Goal: Complete application form: Complete application form

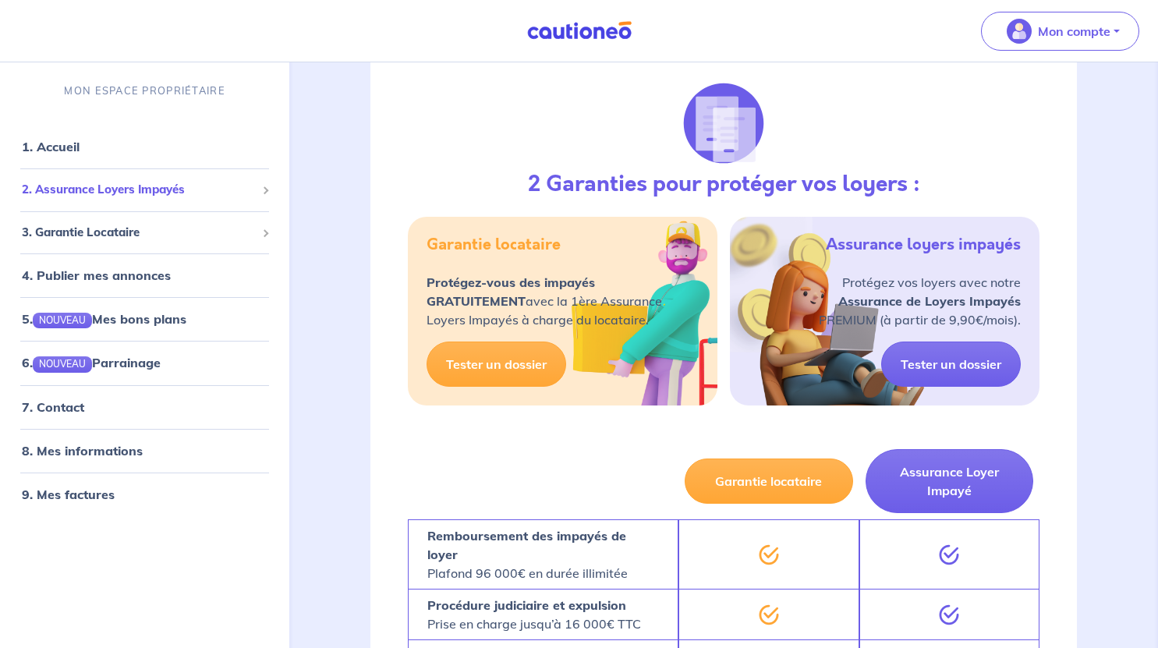
scroll to position [546, 0]
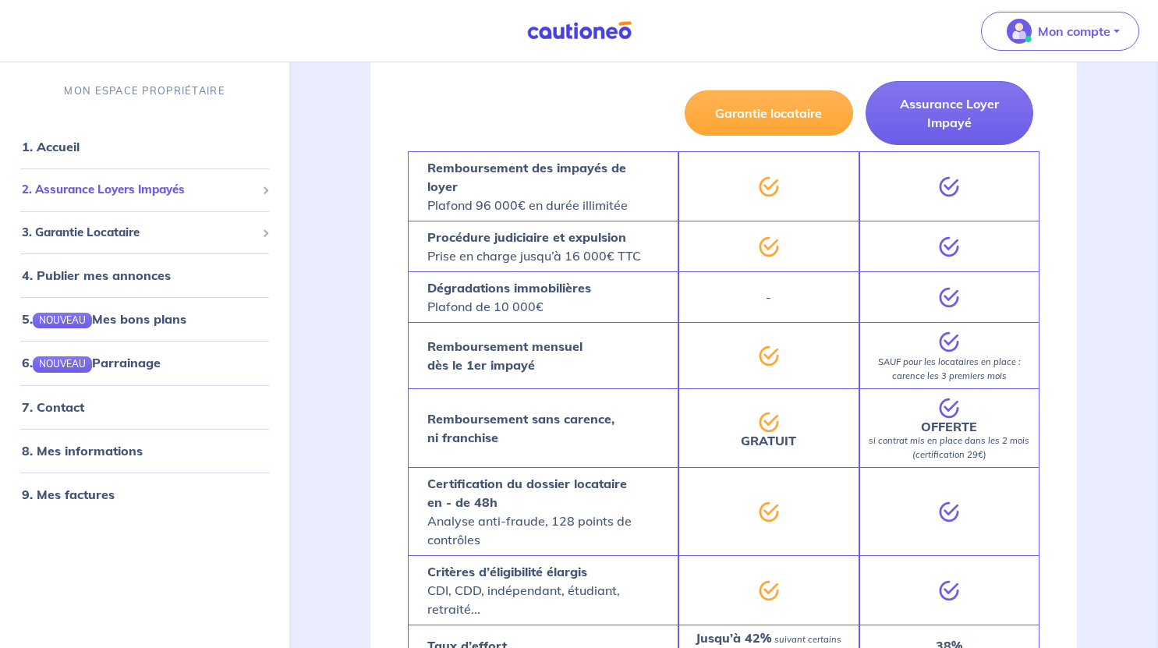
click at [151, 200] on div "2. Assurance Loyers Impayés" at bounding box center [144, 190] width 277 height 30
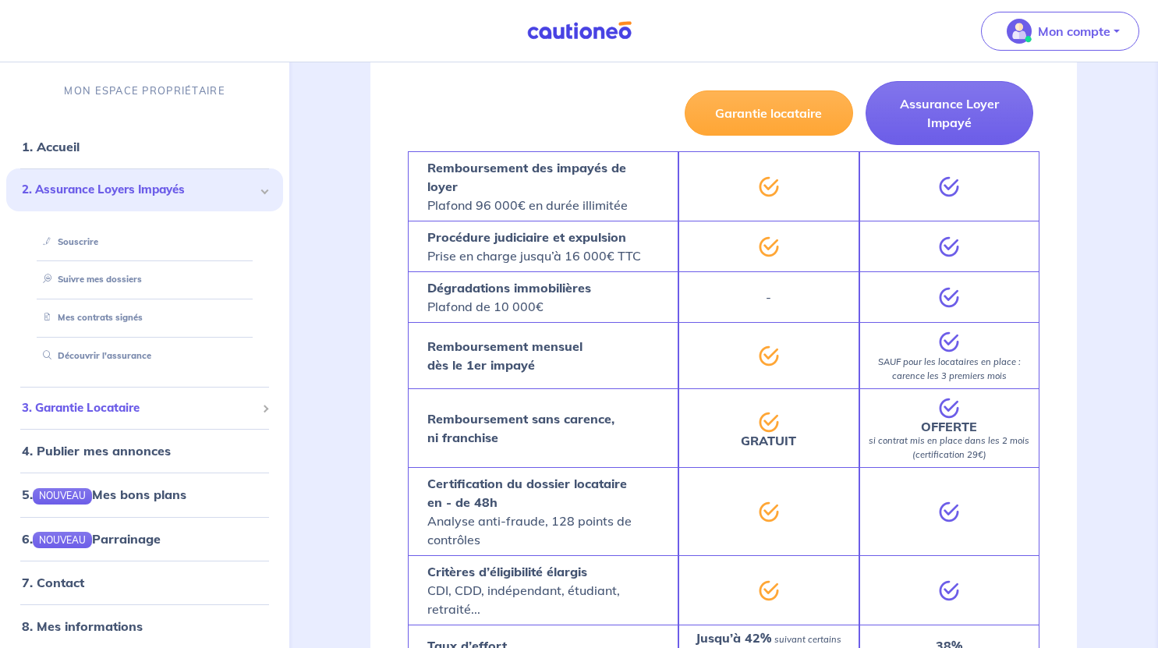
click at [117, 394] on div "3. Garantie Locataire" at bounding box center [144, 408] width 277 height 30
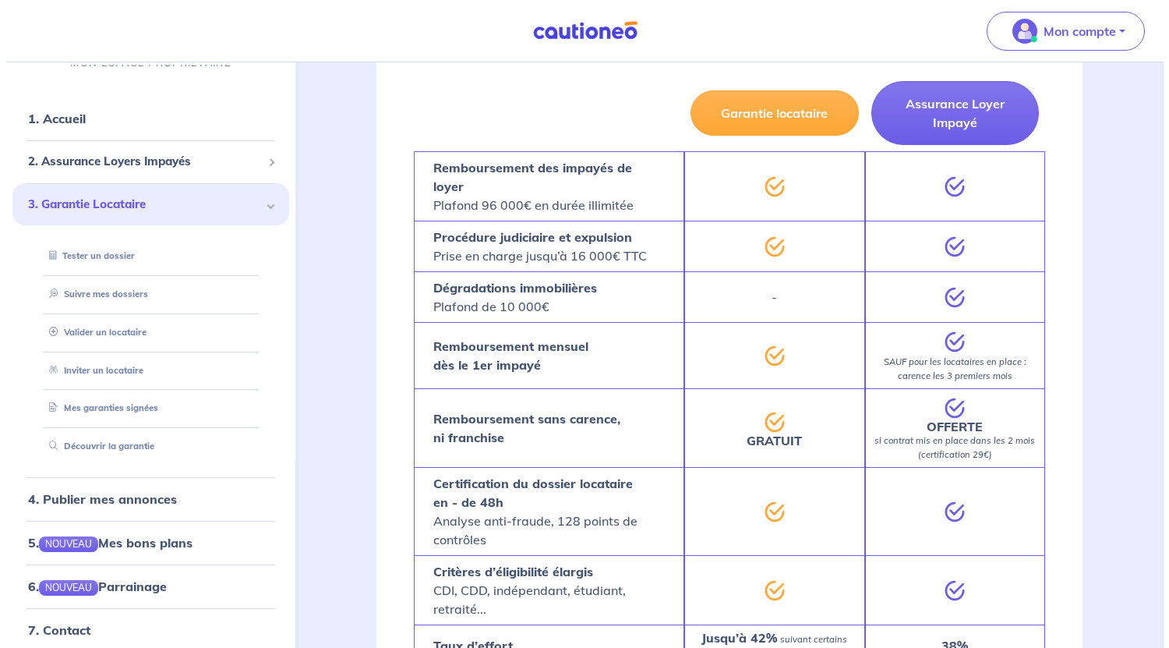
scroll to position [29, 0]
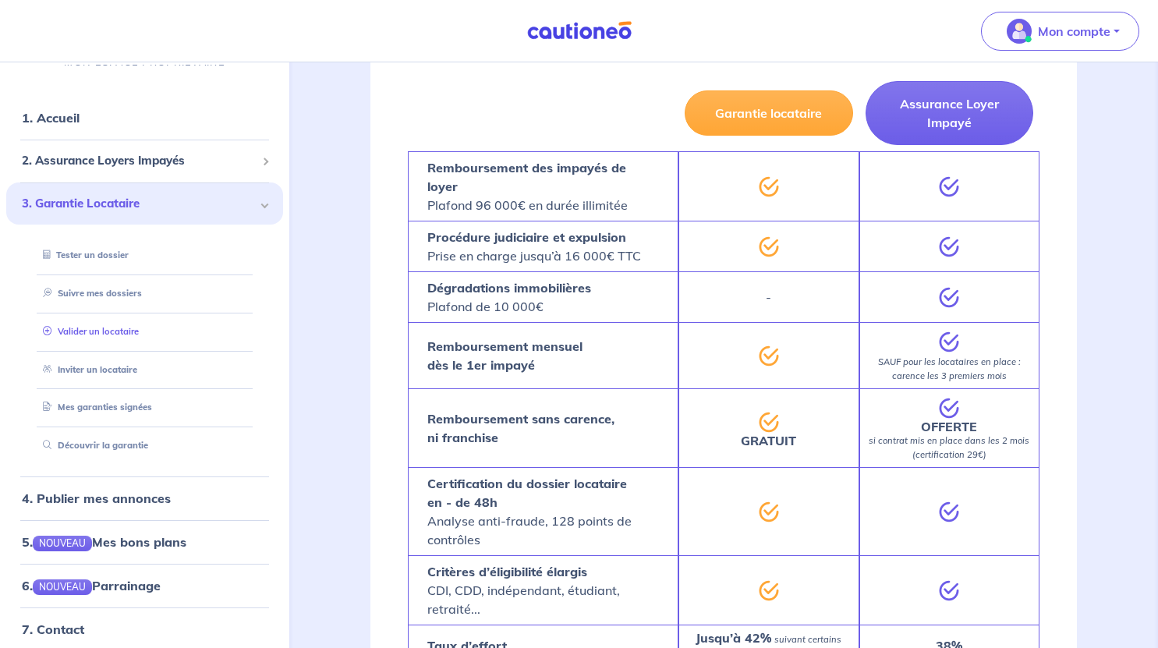
click at [128, 328] on link "Valider un locataire" at bounding box center [88, 331] width 102 height 11
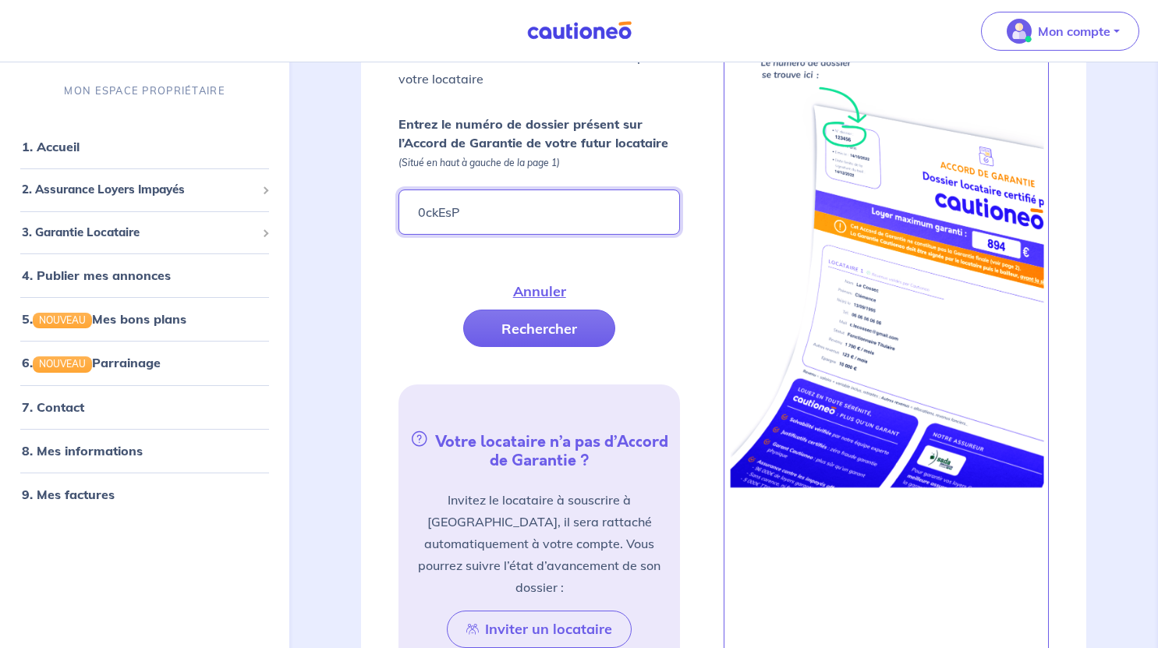
type input "0ckEsP"
click at [590, 325] on button "Rechercher" at bounding box center [539, 327] width 152 height 37
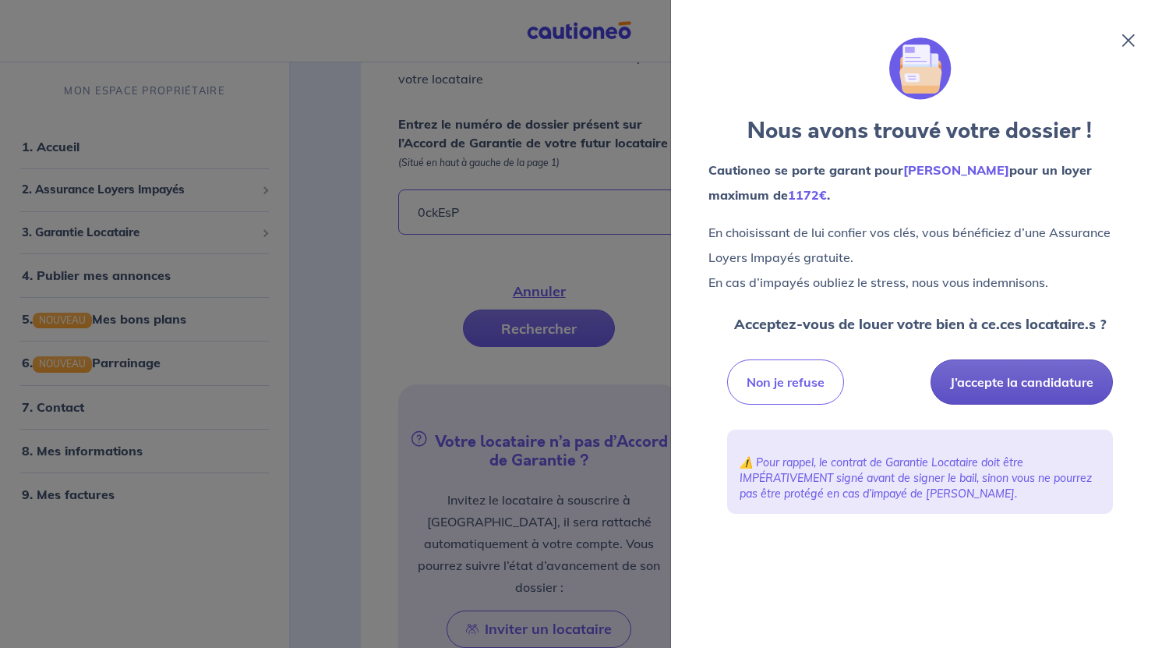
click at [1024, 369] on button "J’accepte la candidature" at bounding box center [1022, 381] width 182 height 45
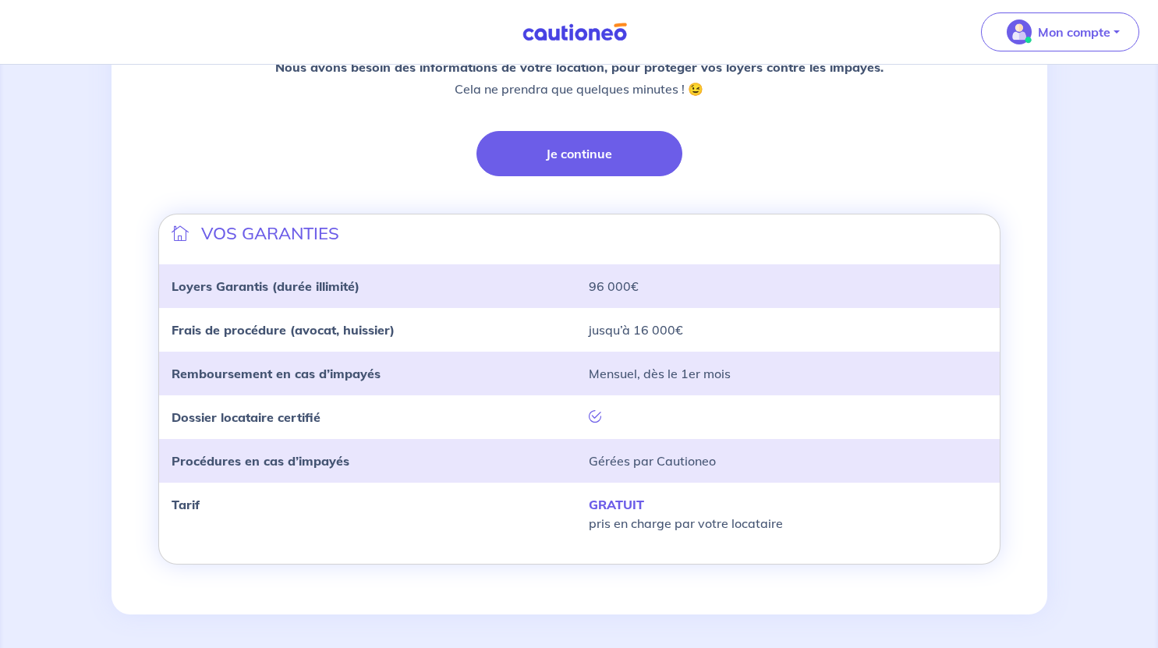
scroll to position [391, 0]
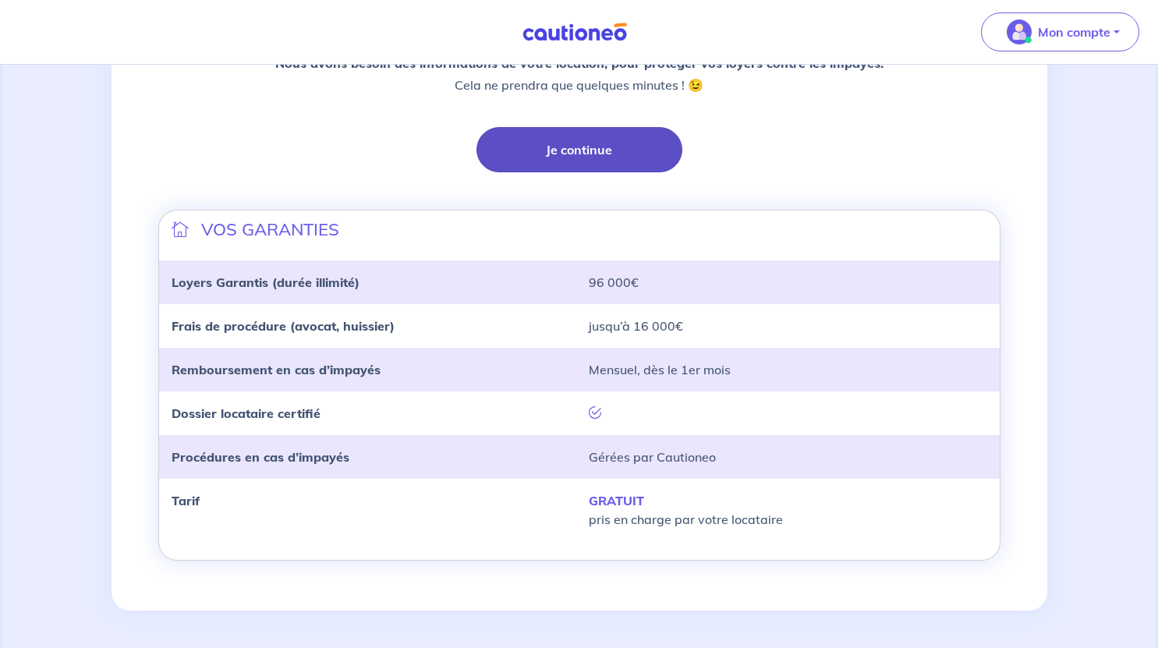
click at [578, 164] on button "Je continue" at bounding box center [579, 149] width 206 height 45
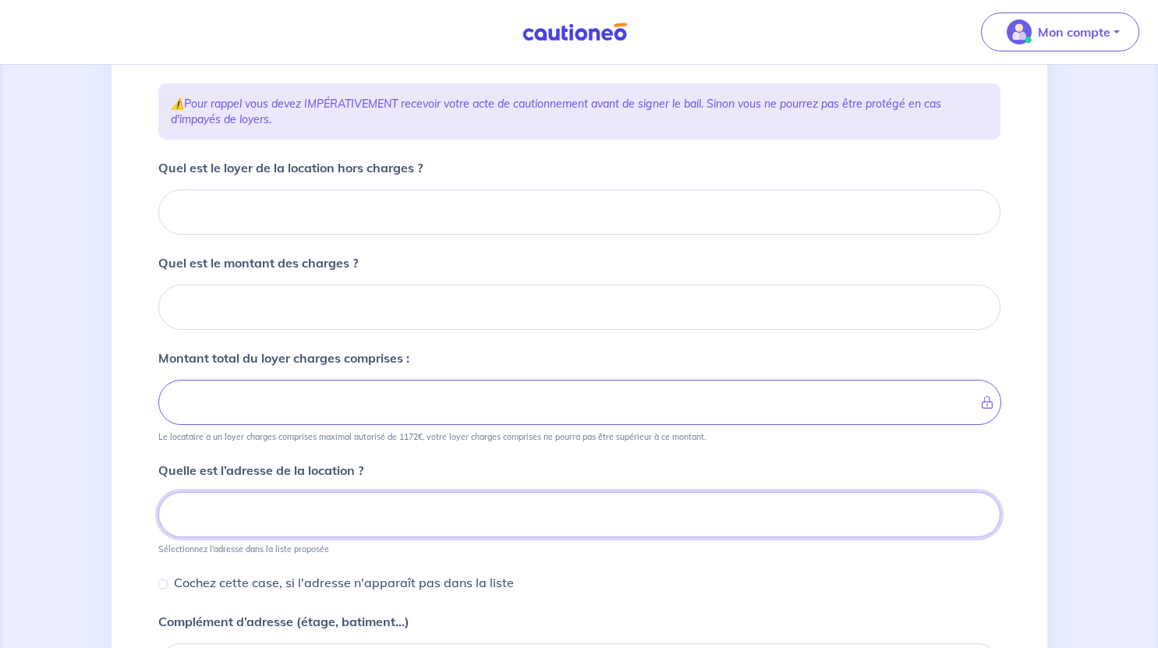
scroll to position [205, 0]
click at [299, 235] on form "Quel est le loyer de la location hors charges ? Quel est le montant des charges…" at bounding box center [579, 474] width 842 height 630
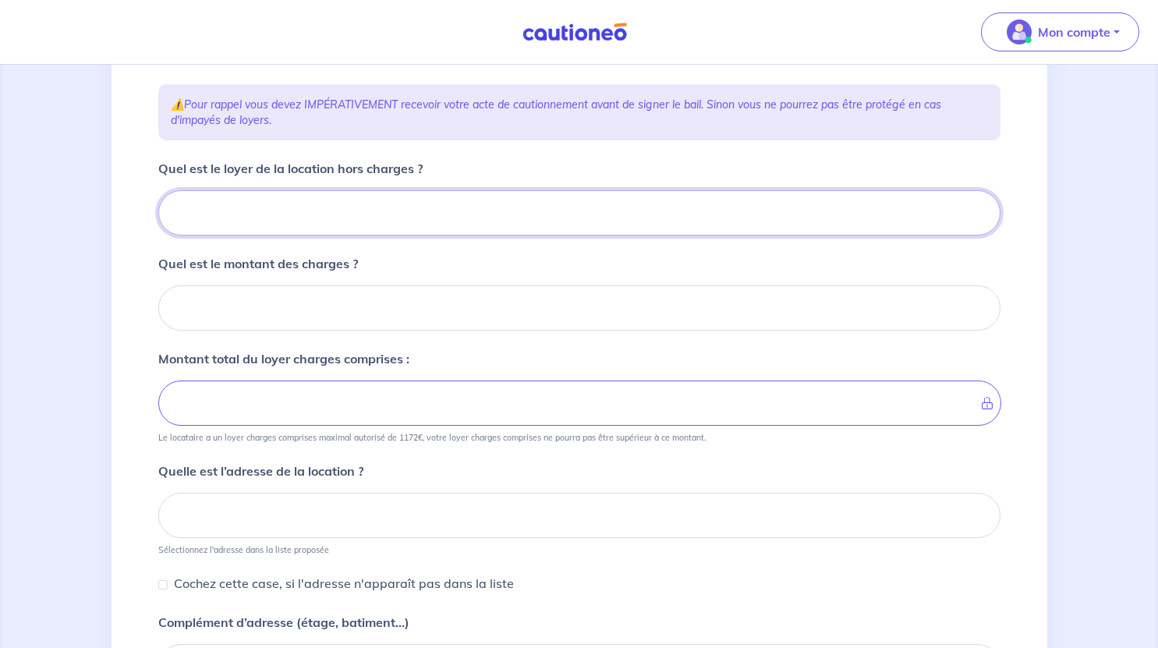
click at [299, 229] on input "Quel est le loyer de la location hors charges ?" at bounding box center [579, 212] width 842 height 45
type input "82"
type input "820"
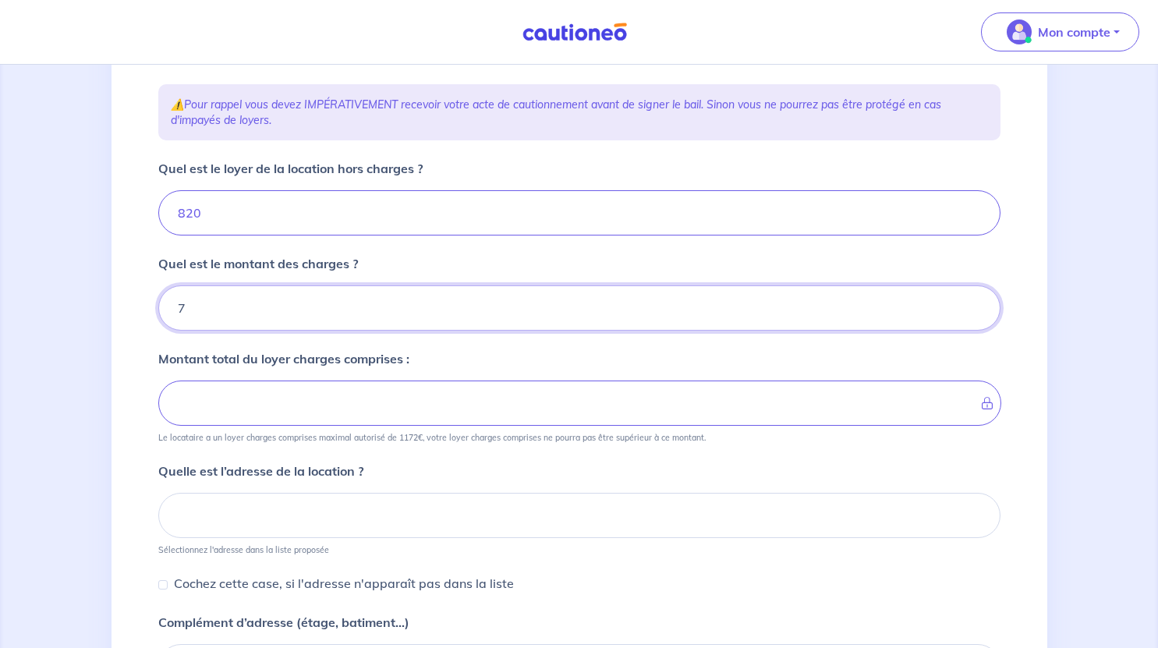
type input "70"
type input "890"
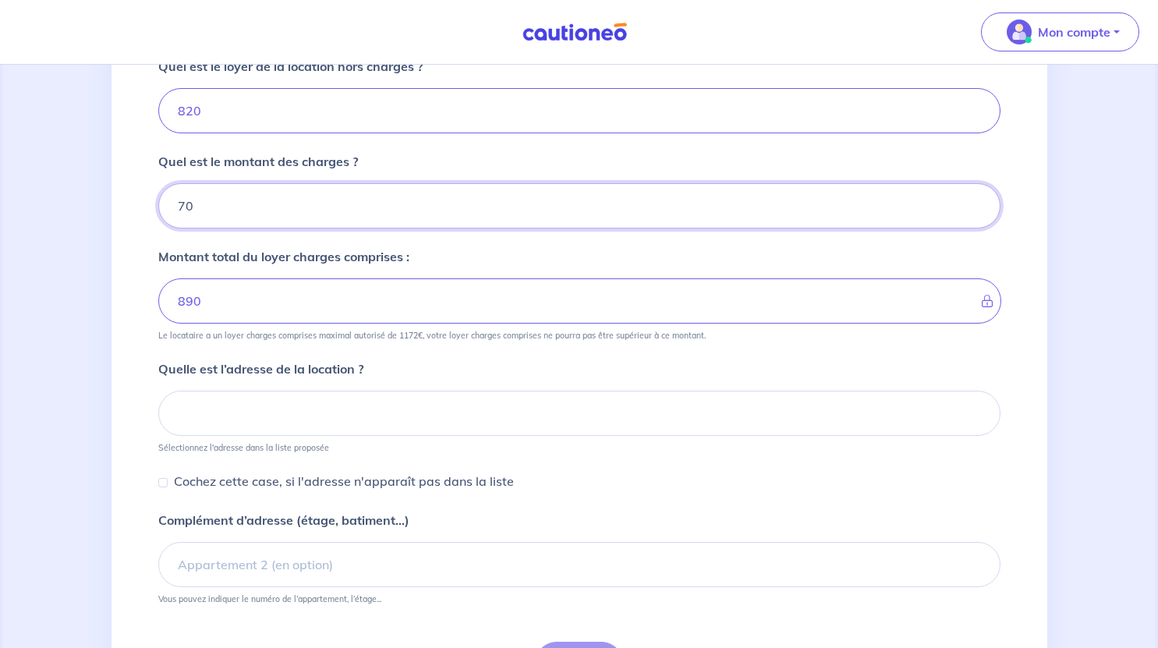
scroll to position [308, 0]
type input "70"
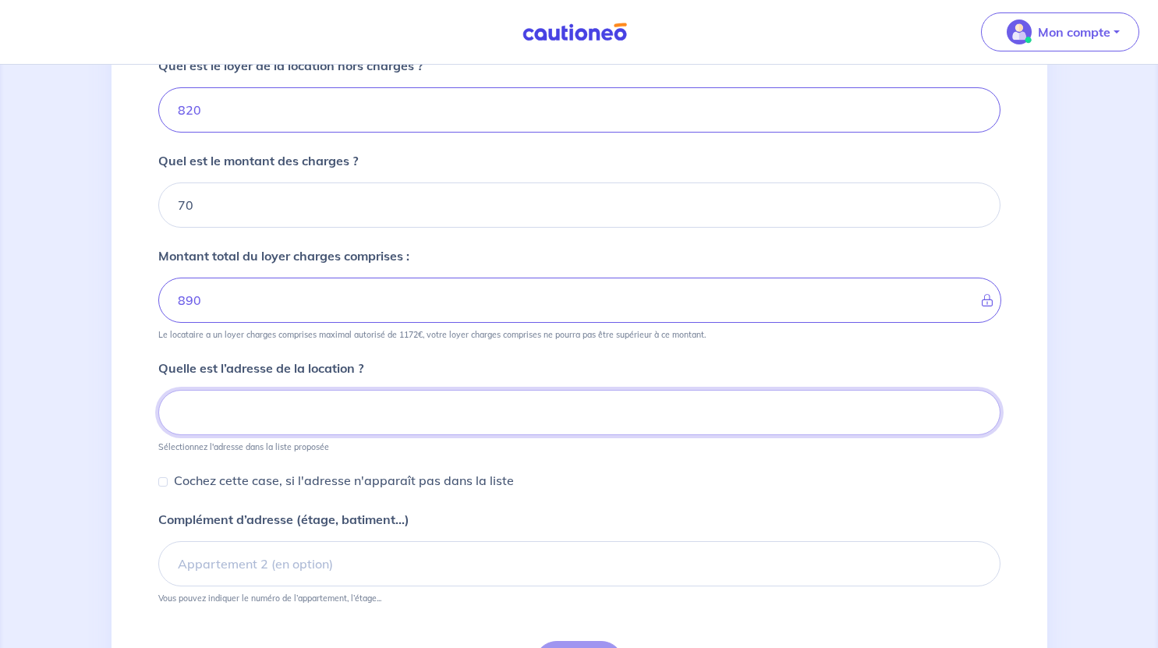
click at [306, 408] on input at bounding box center [579, 412] width 842 height 45
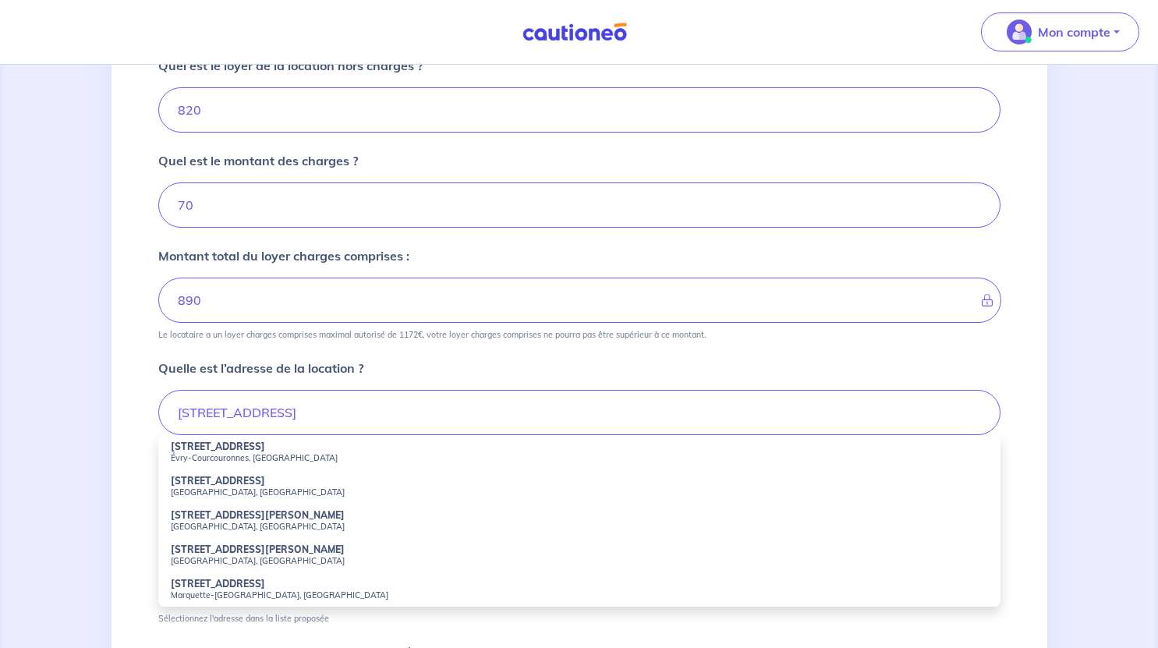
click at [299, 458] on small "Évry-Courcouronnes, [GEOGRAPHIC_DATA]" at bounding box center [579, 457] width 817 height 11
type input "[STREET_ADDRESS]"
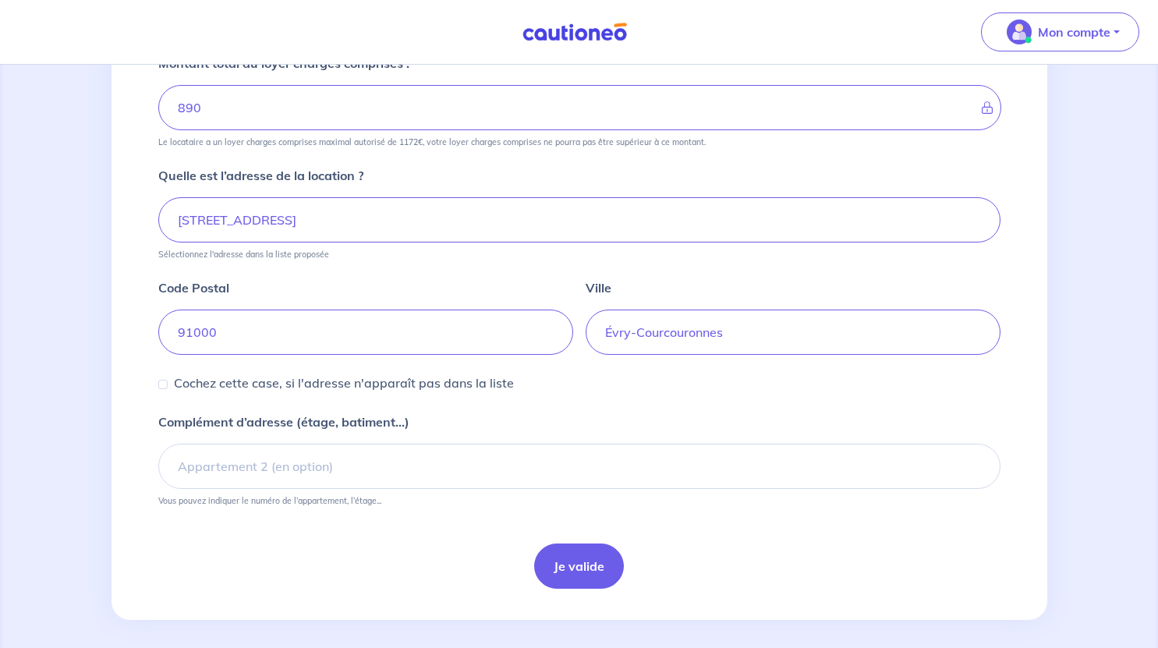
scroll to position [501, 0]
click at [591, 569] on button "Je valide" at bounding box center [579, 565] width 90 height 45
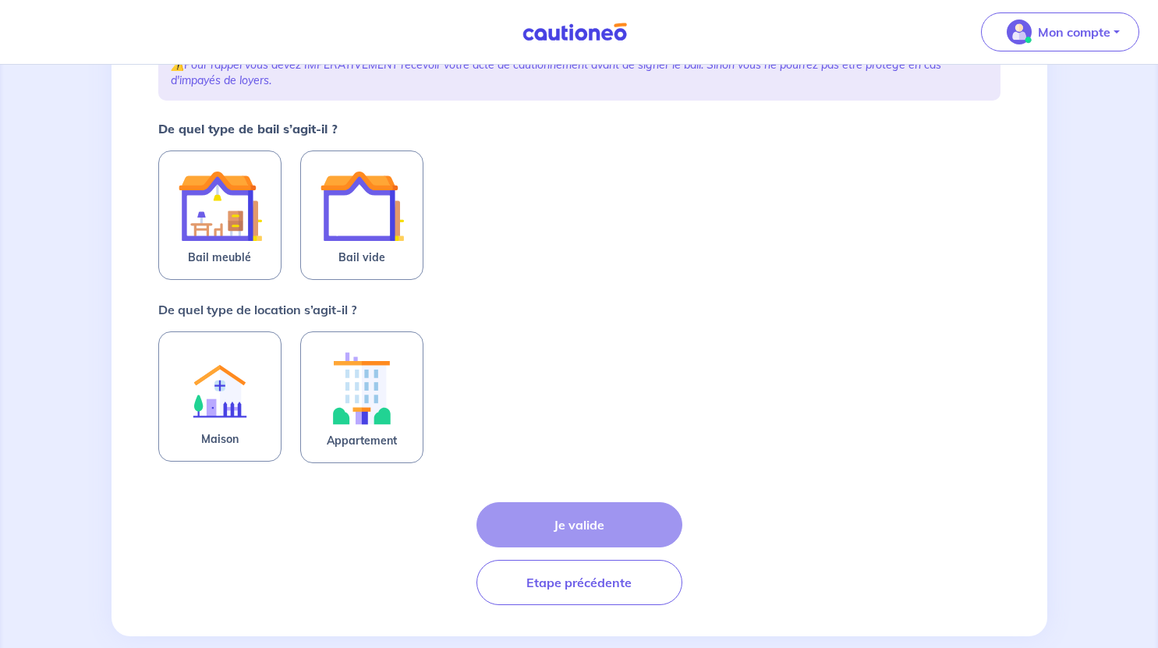
scroll to position [270, 0]
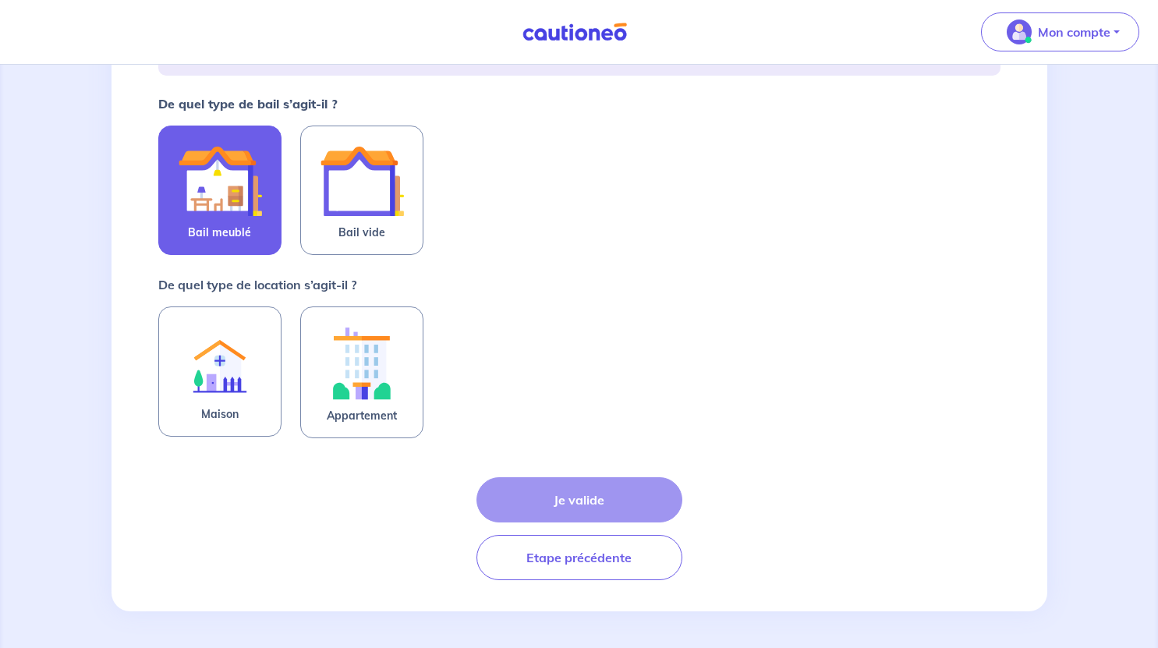
click at [224, 192] on img at bounding box center [220, 181] width 84 height 84
click at [0, 0] on input "Bail meublé" at bounding box center [0, 0] width 0 height 0
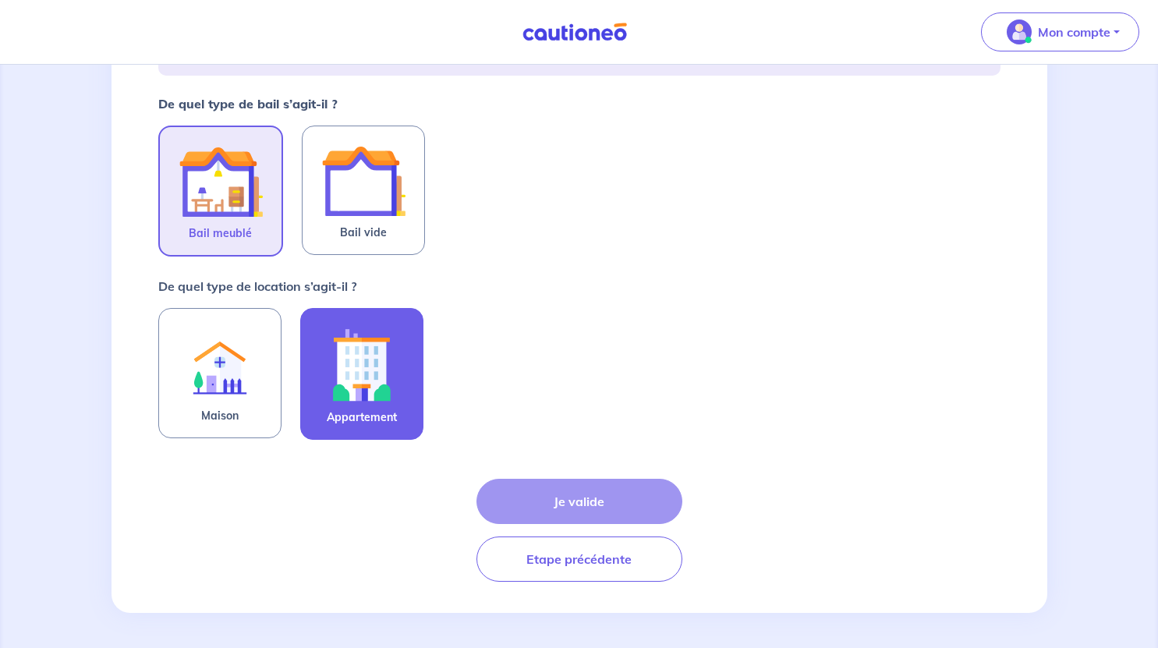
click at [344, 344] on img at bounding box center [362, 364] width 84 height 87
click at [0, 0] on input "Appartement" at bounding box center [0, 0] width 0 height 0
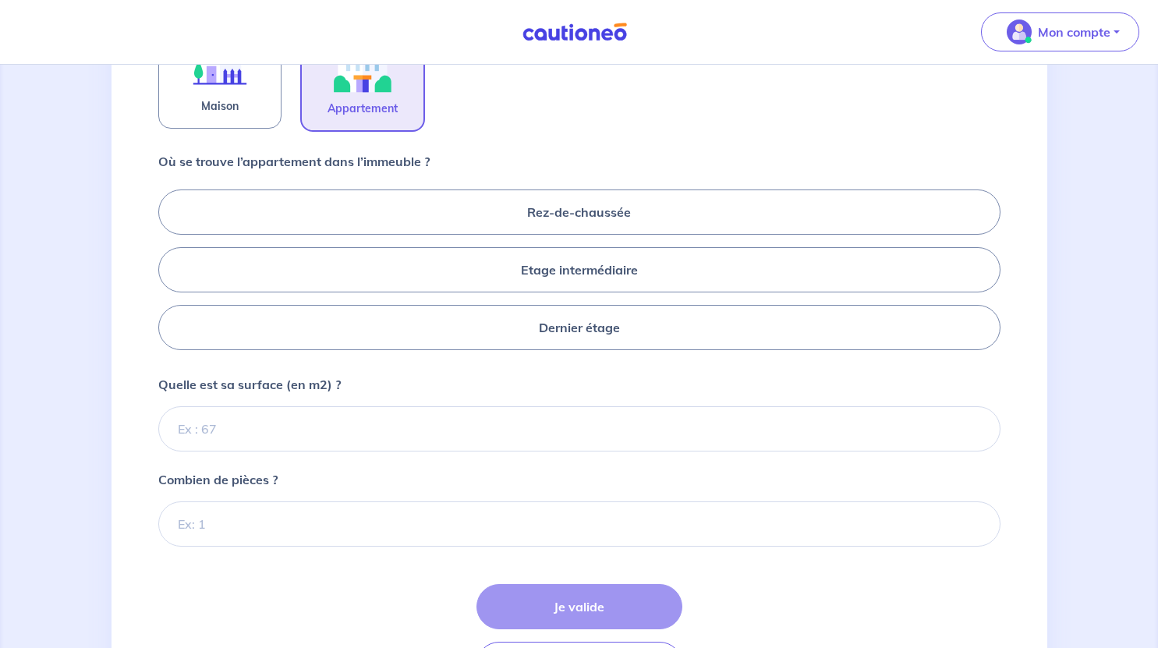
scroll to position [580, 0]
click at [684, 218] on label "Rez-de-chaussée" at bounding box center [579, 211] width 842 height 45
click at [168, 263] on input "Rez-de-chaussée" at bounding box center [163, 268] width 10 height 10
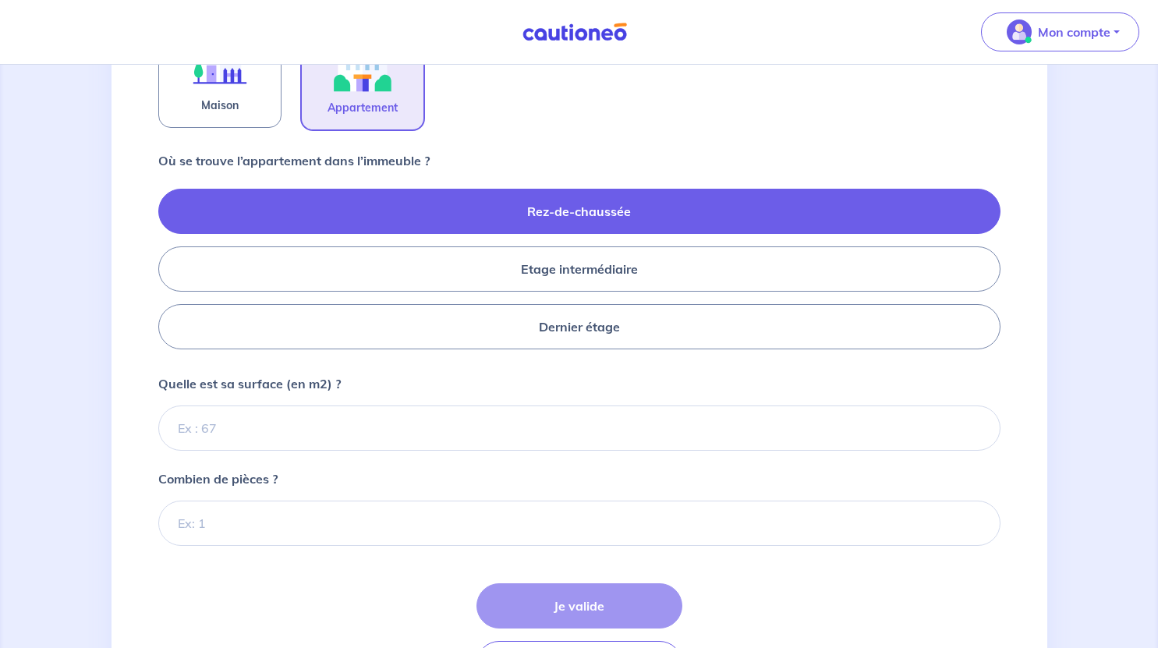
radio input "true"
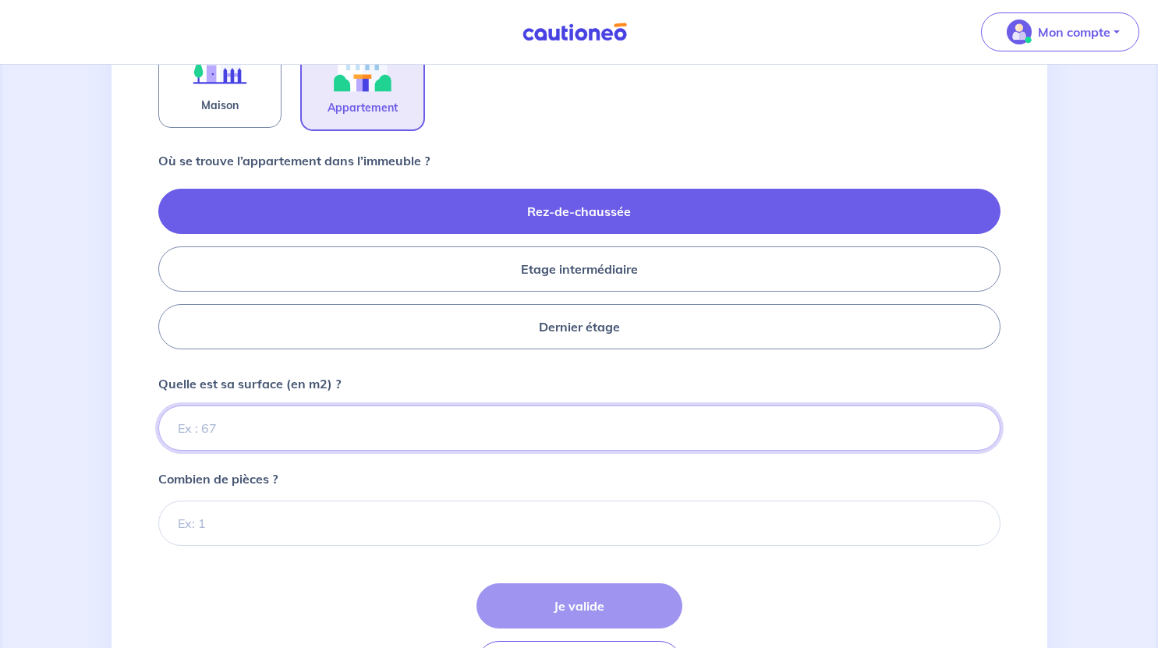
click at [374, 418] on input "Quelle est sa surface (en m2) ?" at bounding box center [579, 427] width 842 height 45
type input "35"
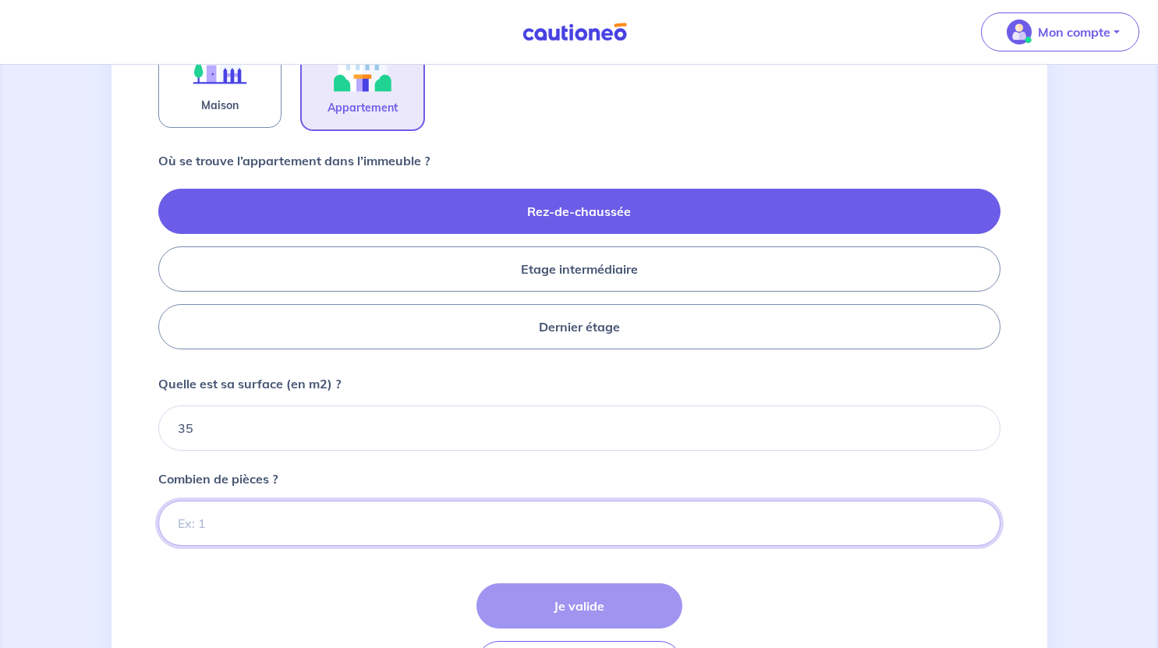
click at [338, 511] on input "Combien de pièces ?" at bounding box center [579, 522] width 842 height 45
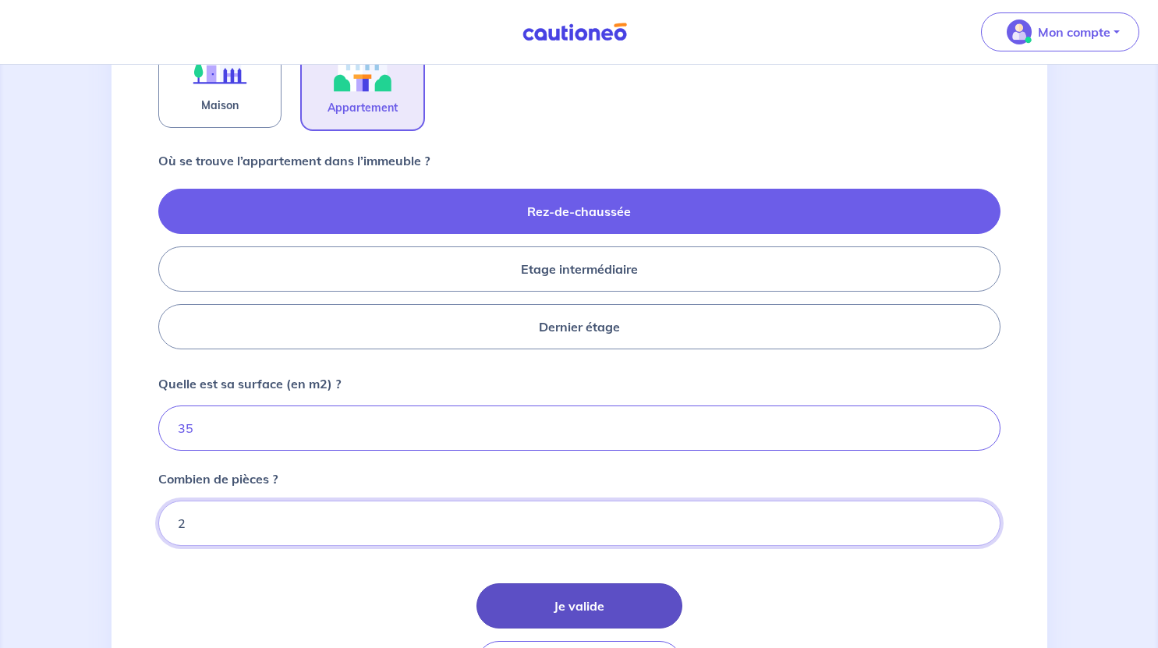
type input "2"
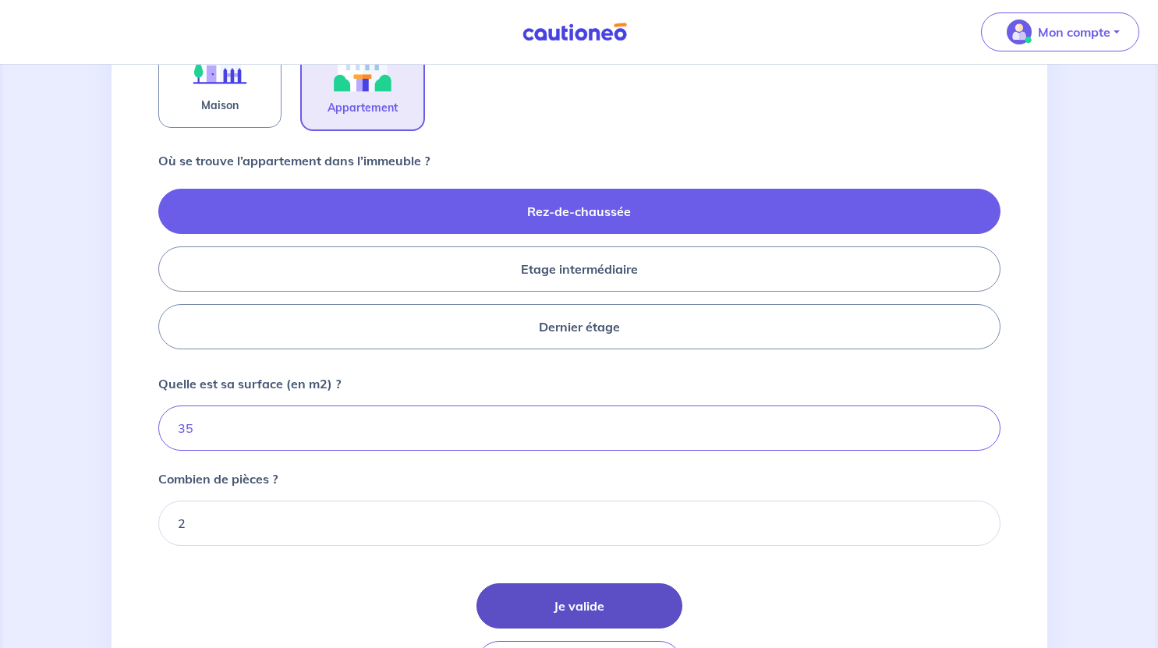
click at [566, 601] on button "Je valide" at bounding box center [579, 605] width 206 height 45
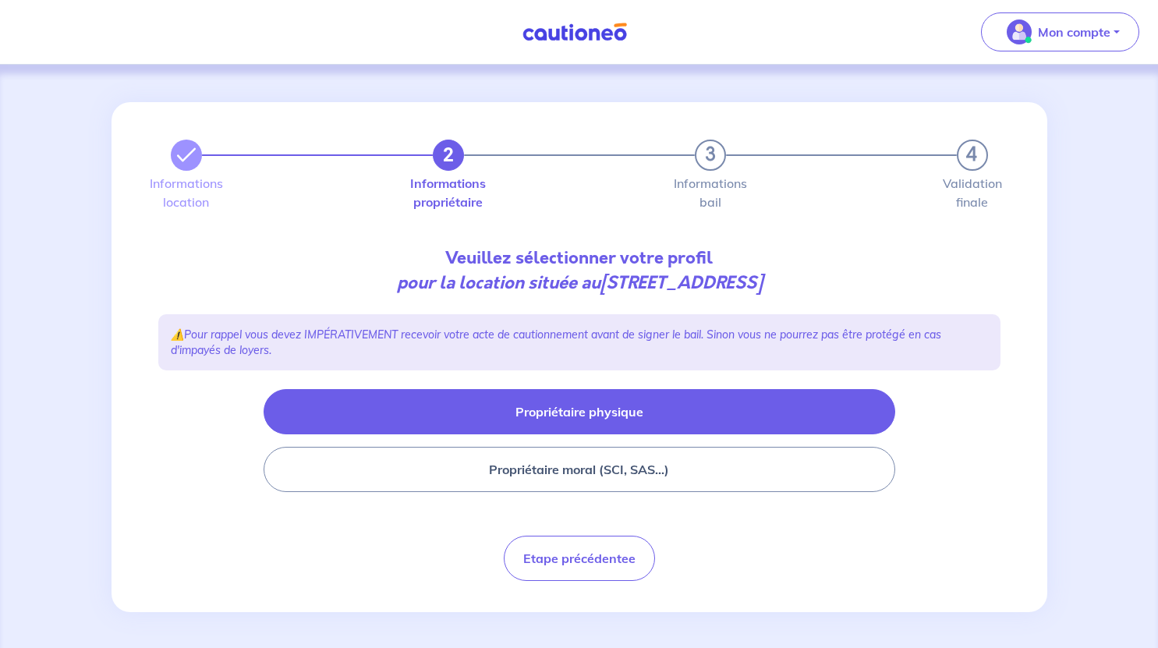
click at [635, 399] on button "Propriétaire physique" at bounding box center [578, 411] width 631 height 45
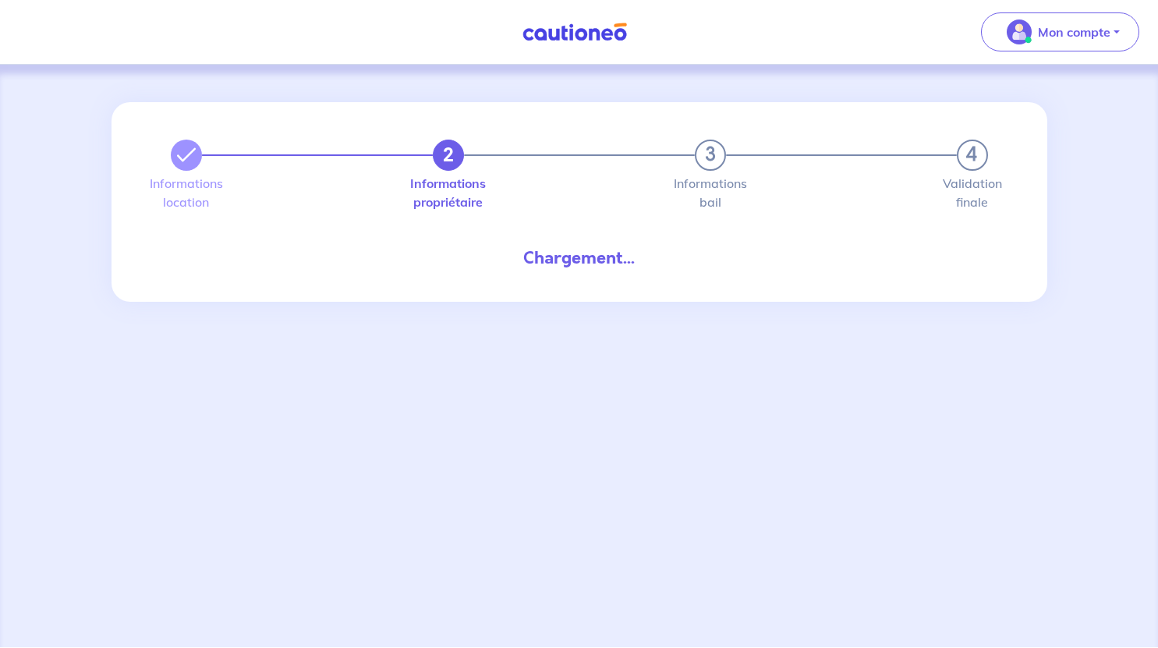
select select "FR"
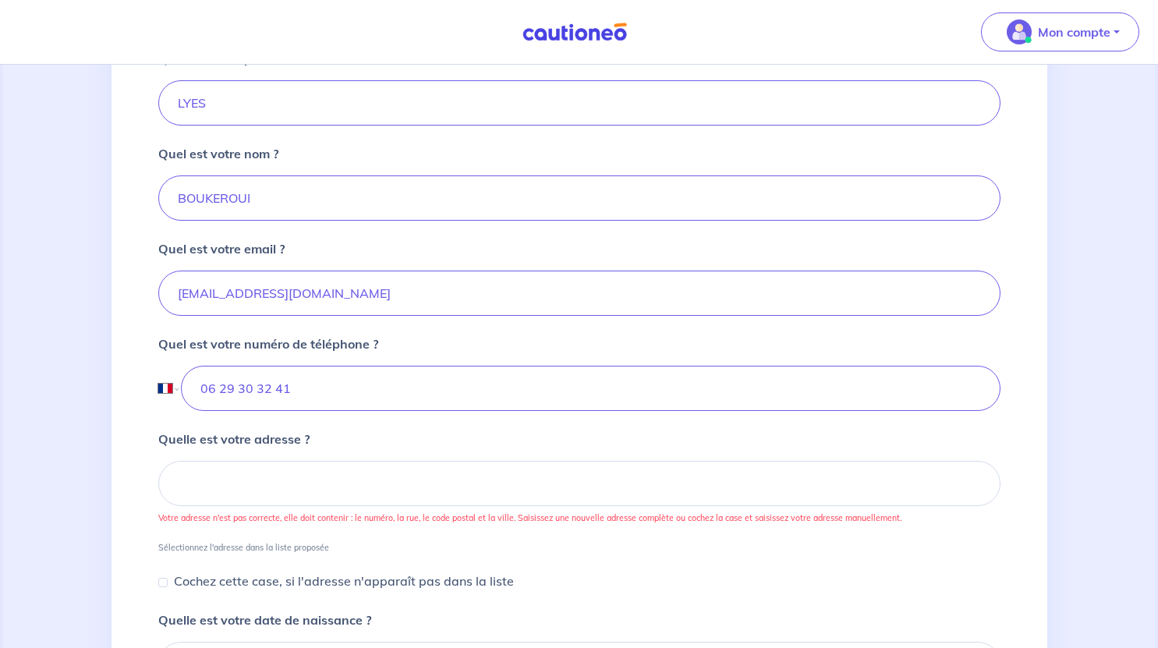
scroll to position [407, 0]
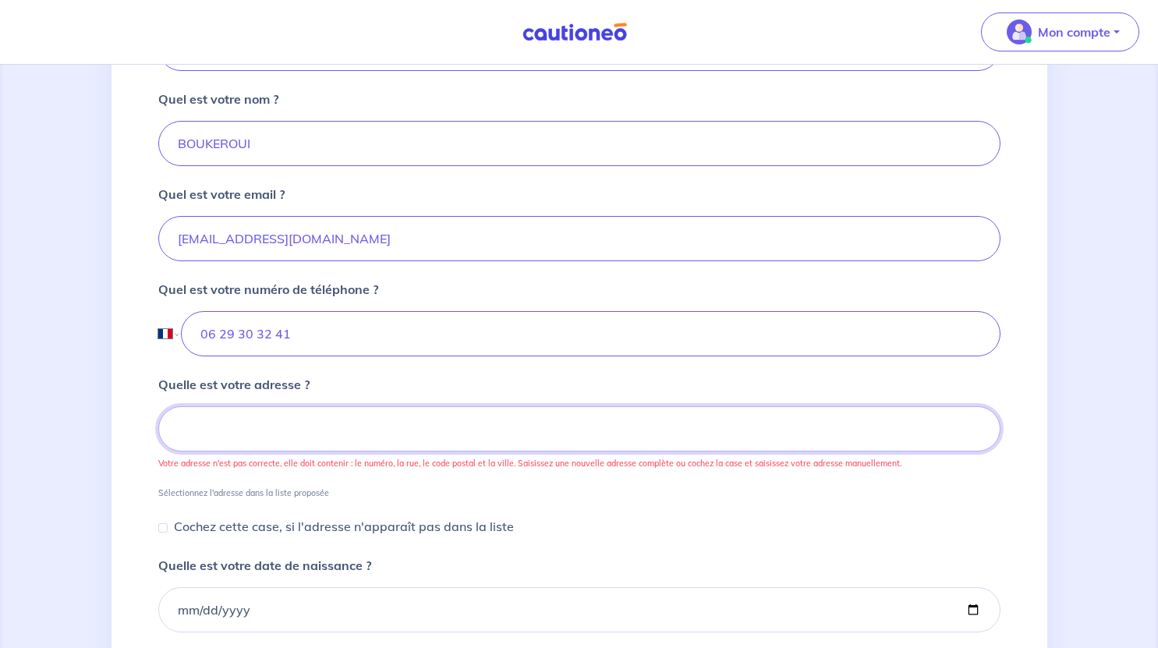
click at [447, 426] on input at bounding box center [579, 428] width 842 height 45
type input "[STREET_ADDRESS] cornettes"
type input "06 29 30 32 41"
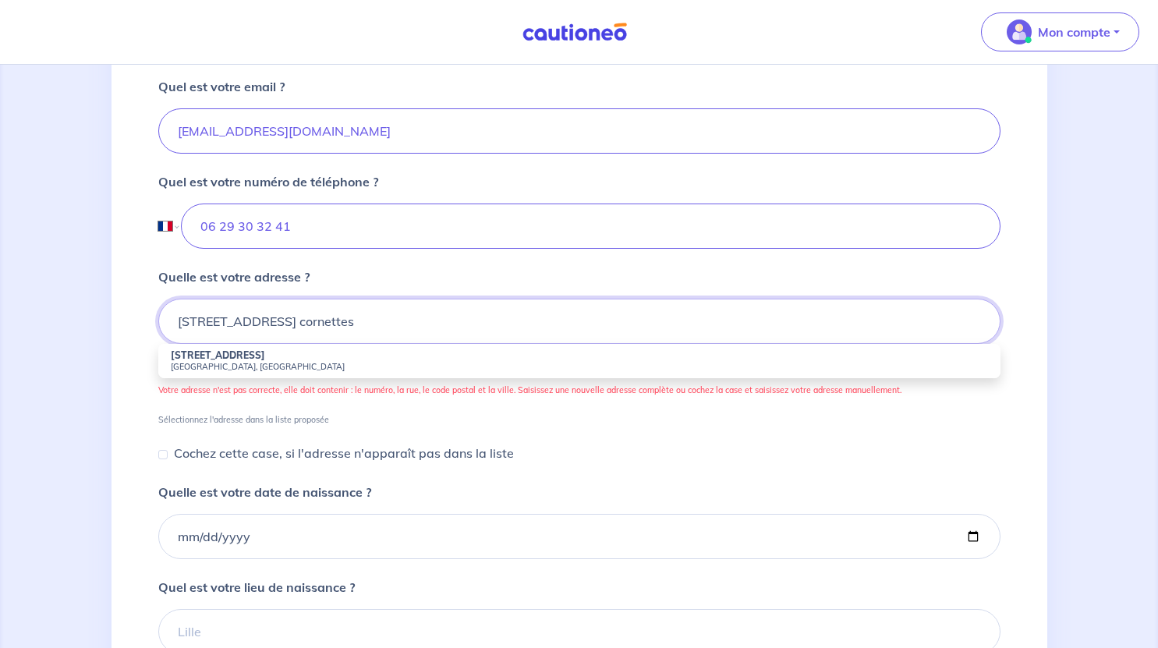
scroll to position [515, 0]
click at [265, 357] on strong "[STREET_ADDRESS]" at bounding box center [218, 354] width 94 height 12
type input "[STREET_ADDRESS]"
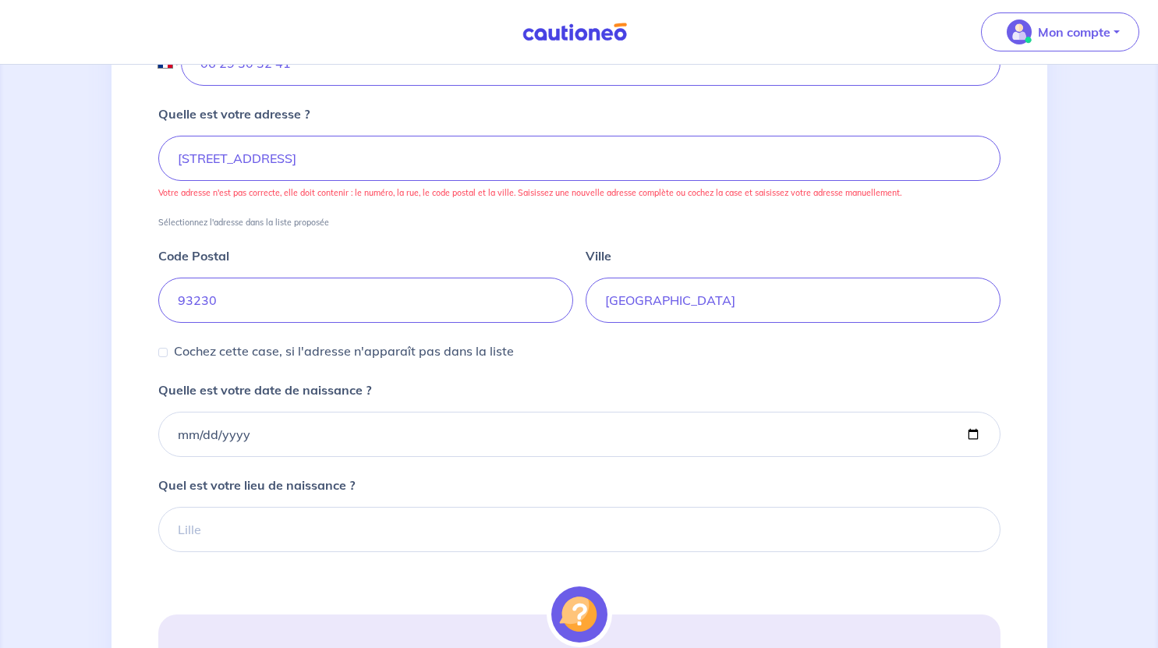
scroll to position [678, 0]
click at [300, 427] on input "Quelle est votre date de naissance ?" at bounding box center [579, 433] width 842 height 45
type input "[DATE]"
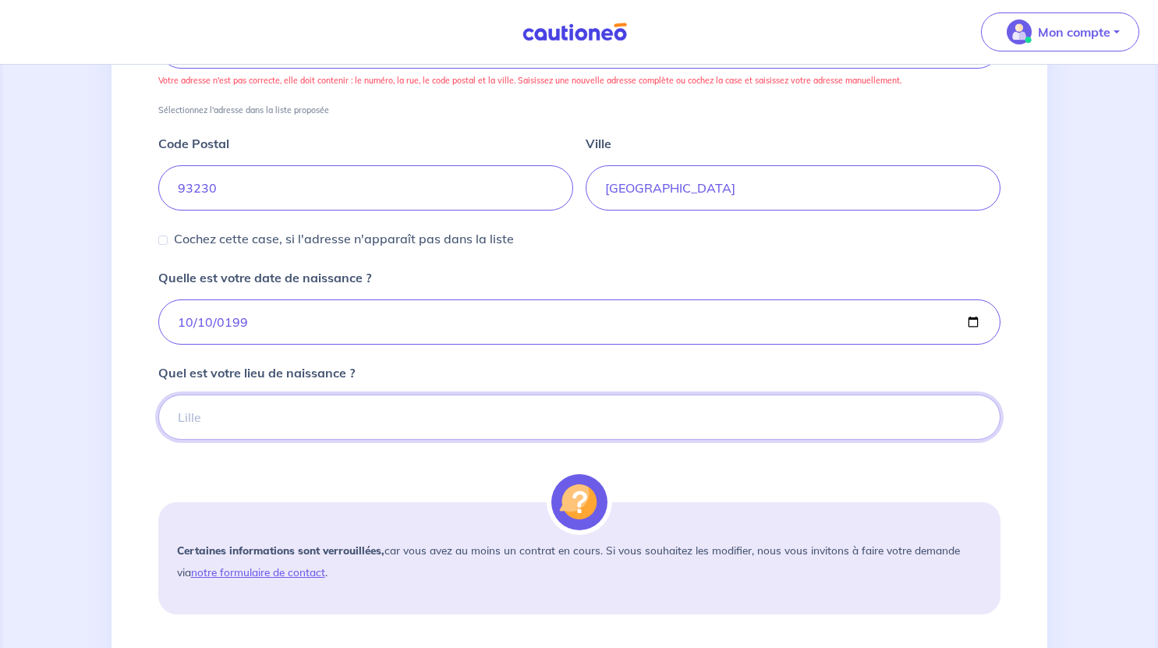
click at [290, 427] on input "Quel est votre lieu de naissance ?" at bounding box center [579, 416] width 842 height 45
type input "EVRY"
click at [356, 487] on form "Quel est votre prénom ? LYES Quel est votre nom ? BOUKEROUI Quel est votre emai…" at bounding box center [579, 183] width 842 height 1143
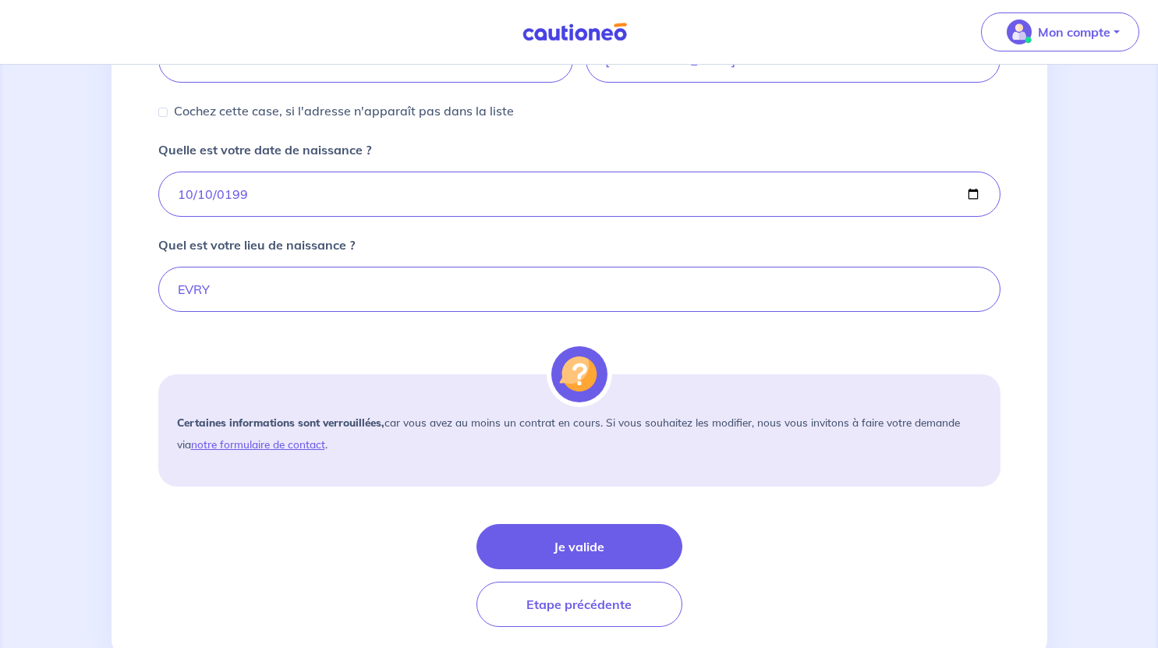
scroll to position [940, 0]
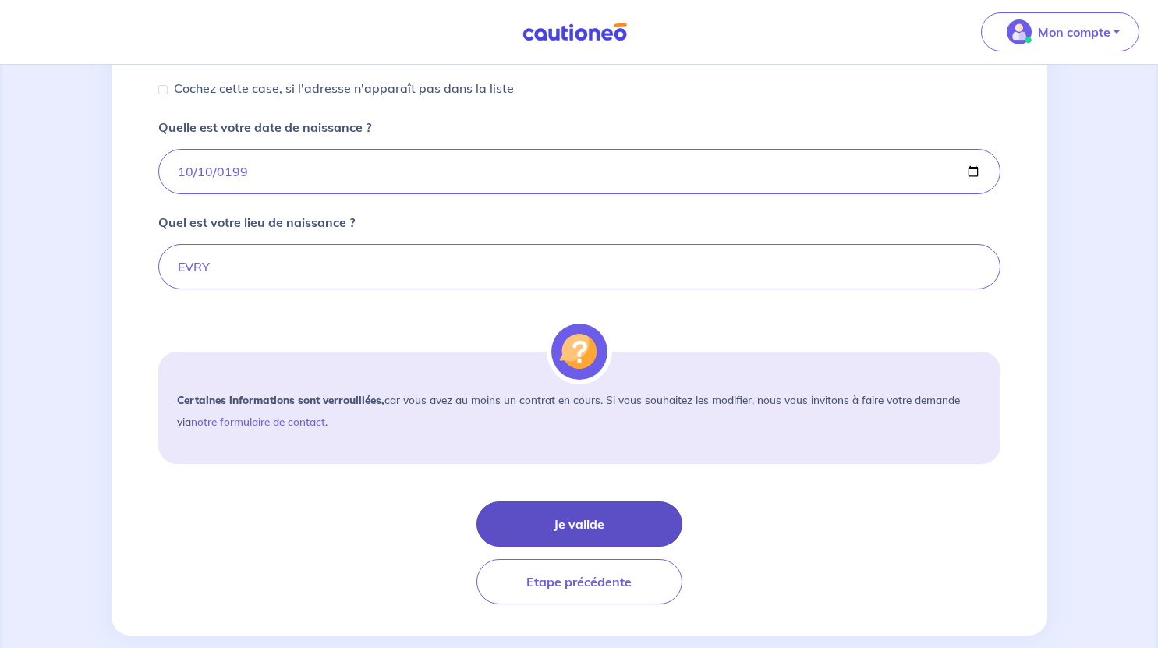
click at [547, 516] on button "Je valide" at bounding box center [579, 523] width 206 height 45
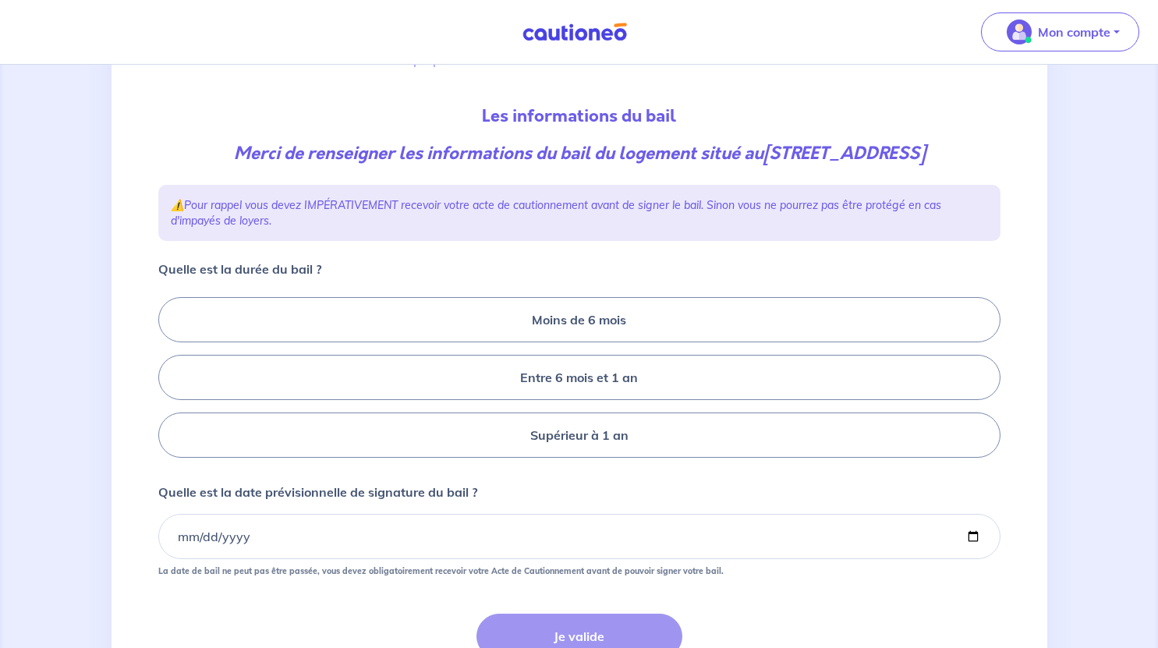
scroll to position [149, 0]
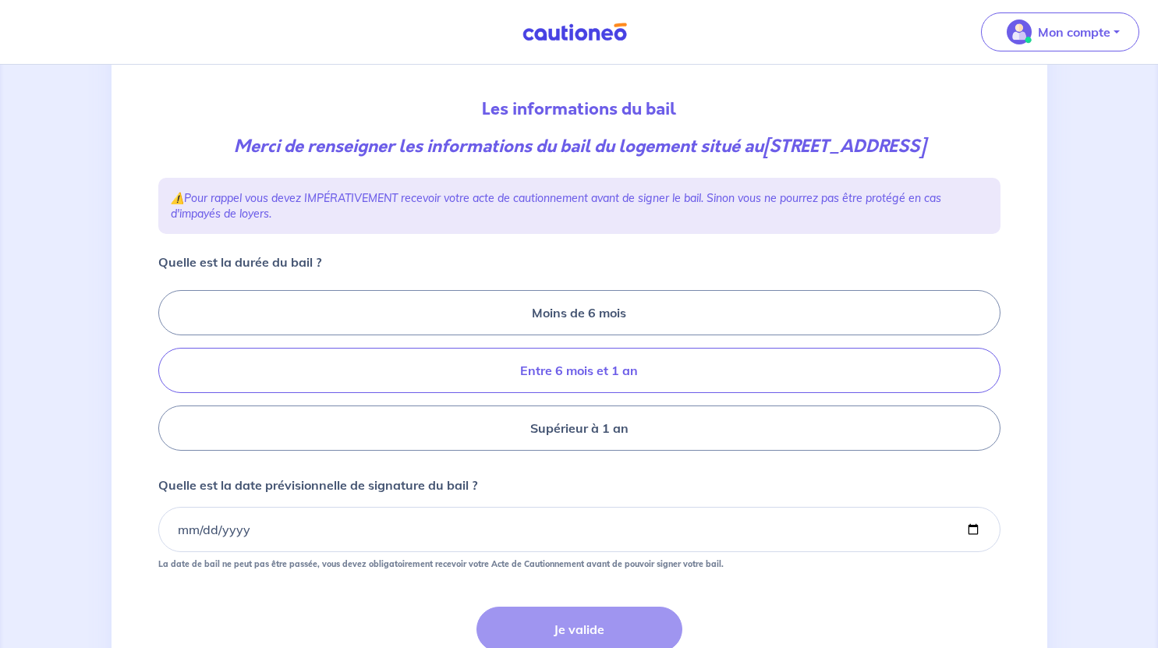
click at [677, 393] on label "Entre 6 mois et 1 an" at bounding box center [579, 370] width 842 height 45
click at [168, 376] on input "Entre 6 mois et 1 an" at bounding box center [163, 371] width 10 height 10
radio input "true"
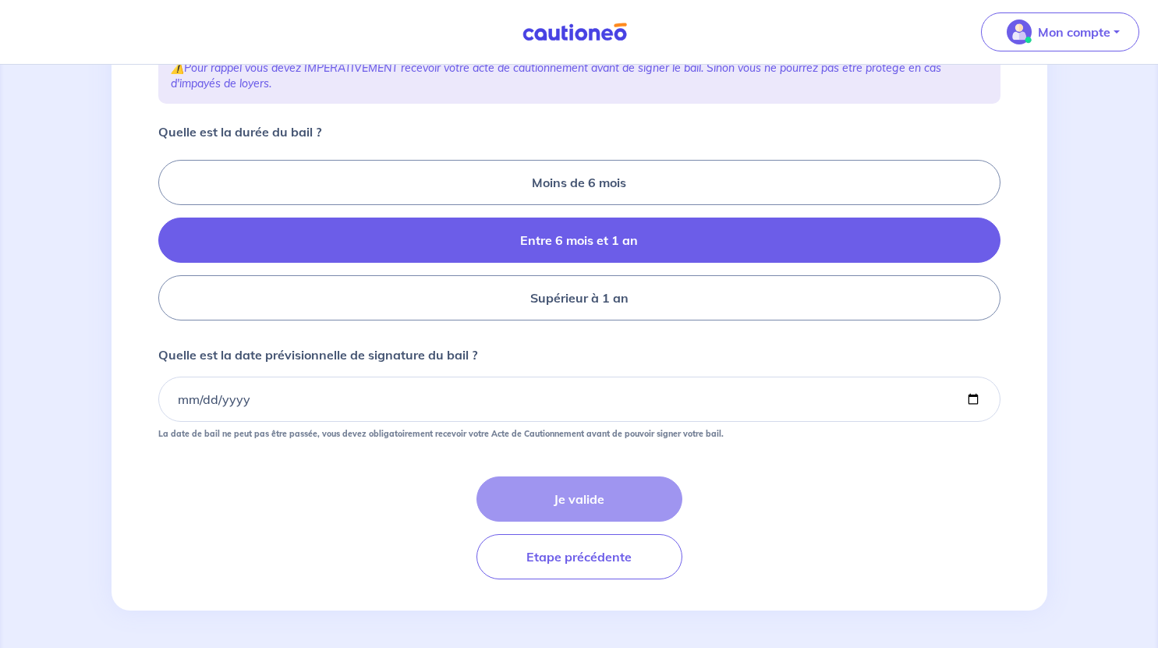
scroll to position [292, 0]
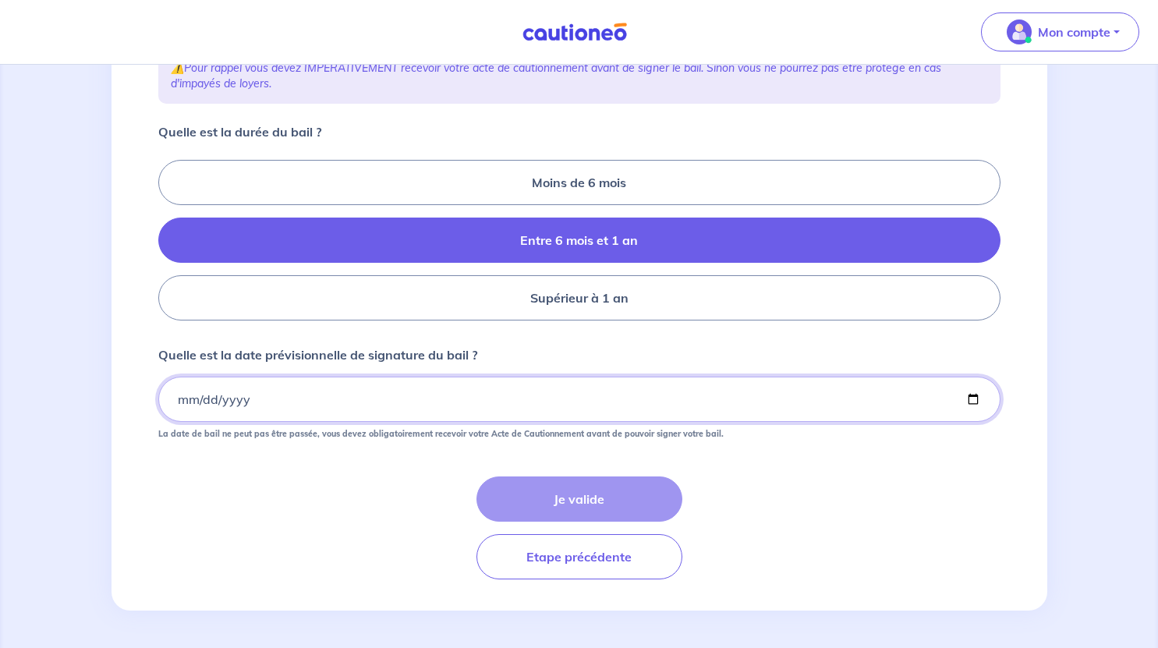
click at [472, 409] on input "Quelle est la date prévisionnelle de signature du bail ?" at bounding box center [579, 399] width 842 height 45
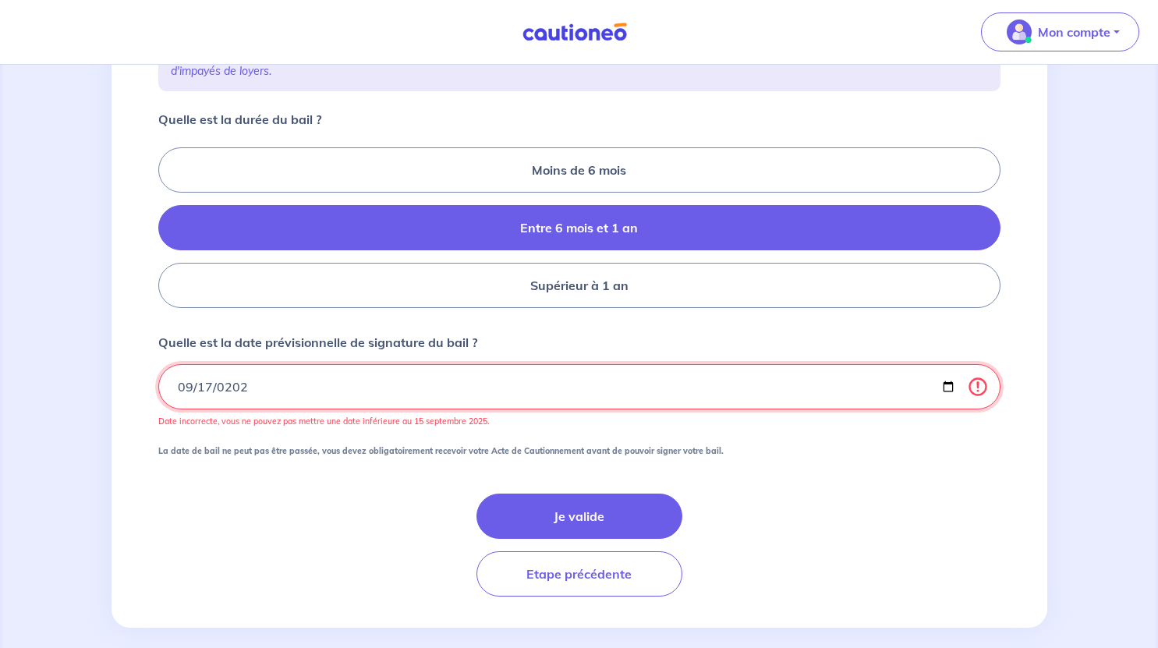
type input "[DATE]"
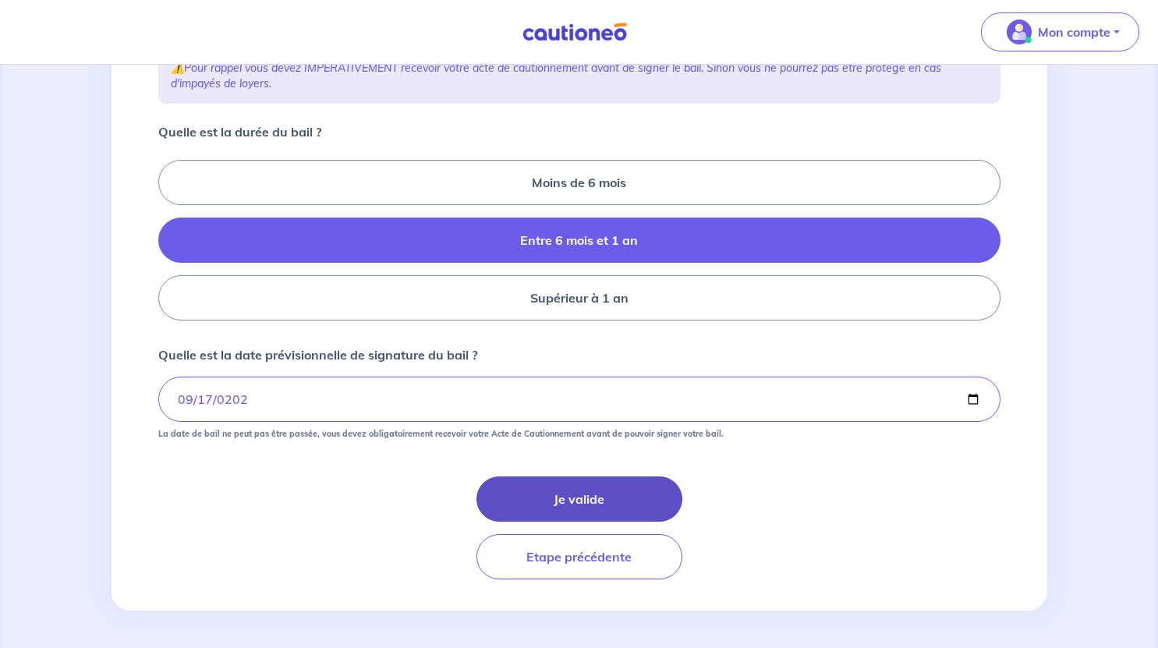
click at [528, 502] on button "Je valide" at bounding box center [579, 498] width 206 height 45
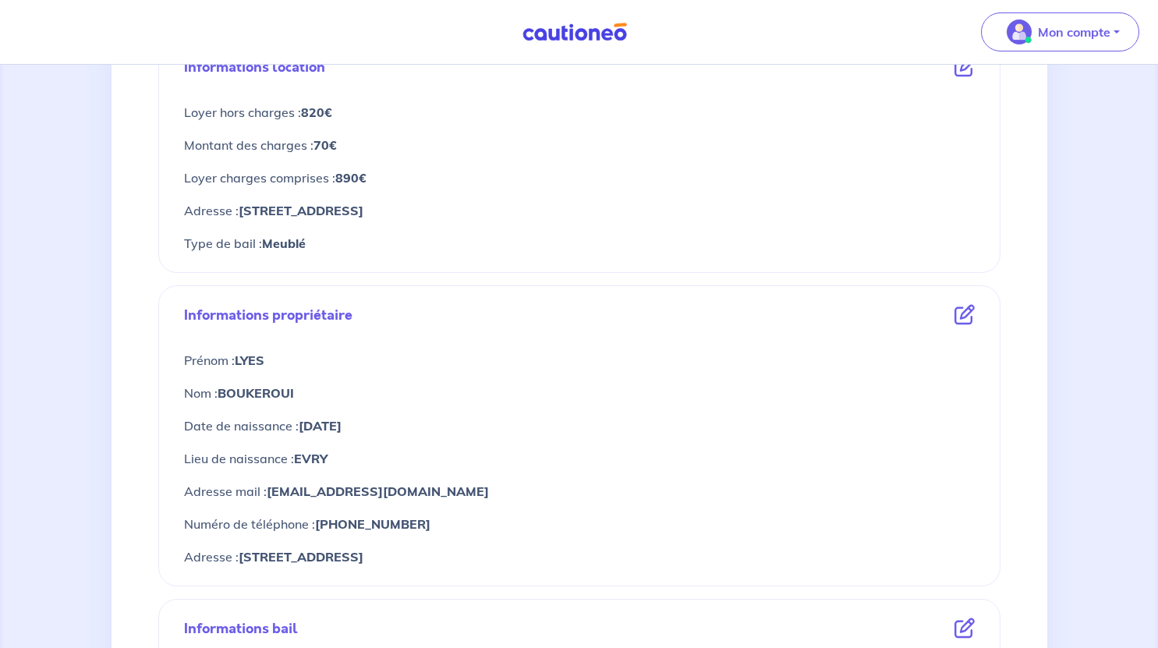
scroll to position [725, 0]
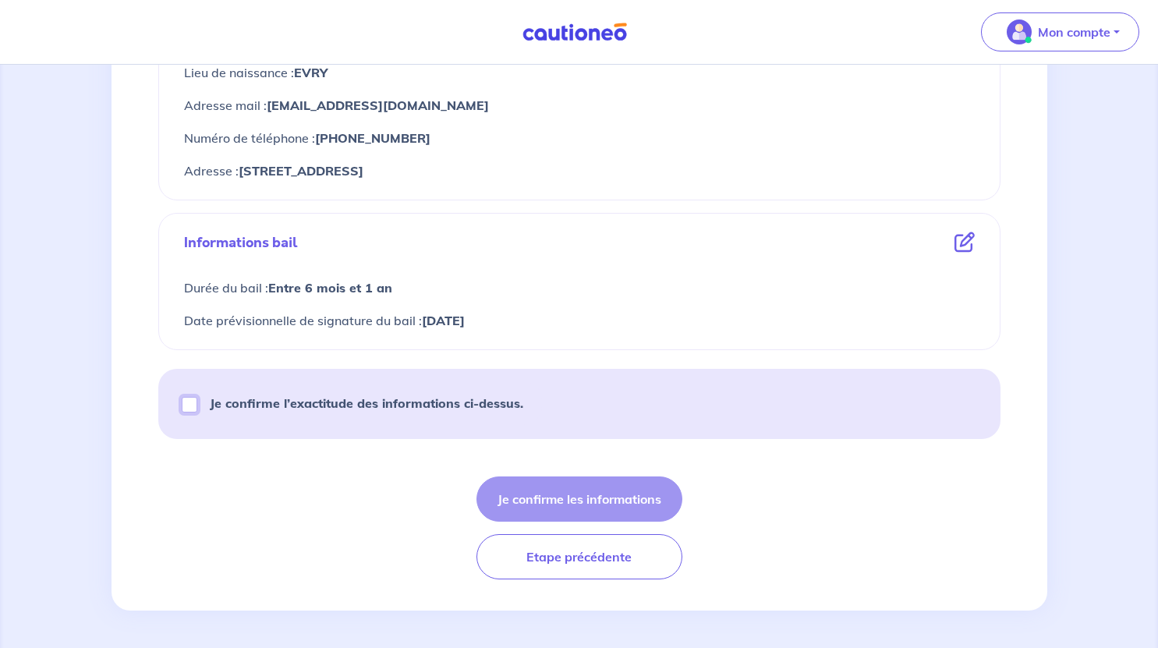
click at [182, 398] on input "Je confirme l’exactitude des informations ci-dessus." at bounding box center [190, 405] width 16 height 16
checkbox input "true"
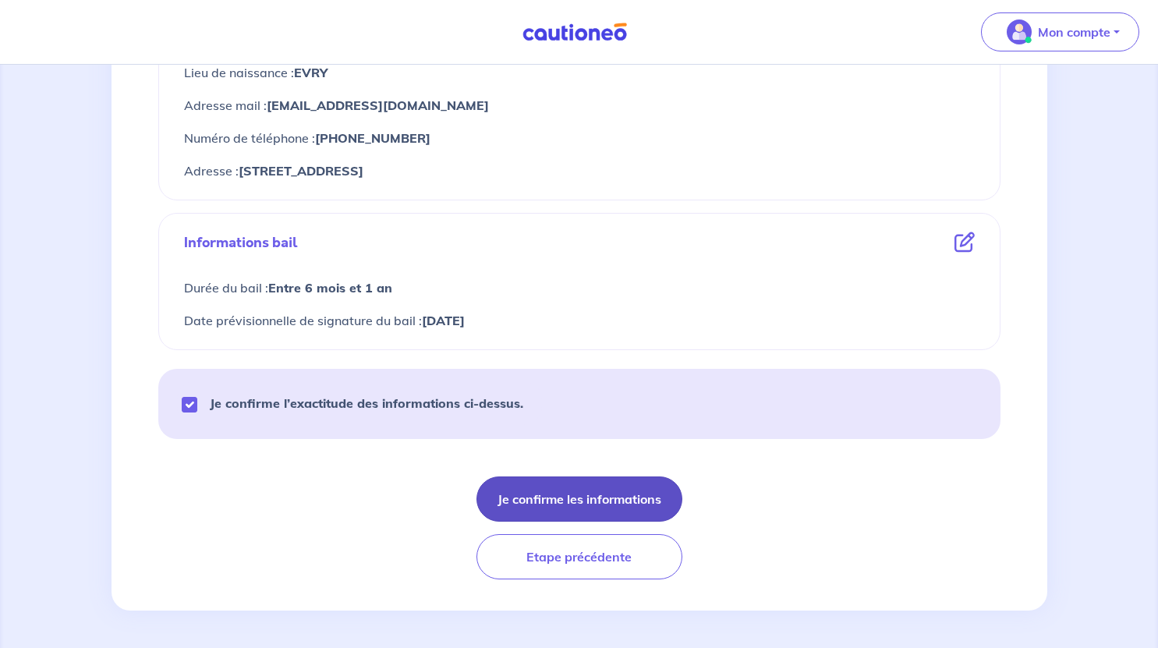
click at [660, 502] on button "Je confirme les informations" at bounding box center [579, 498] width 206 height 45
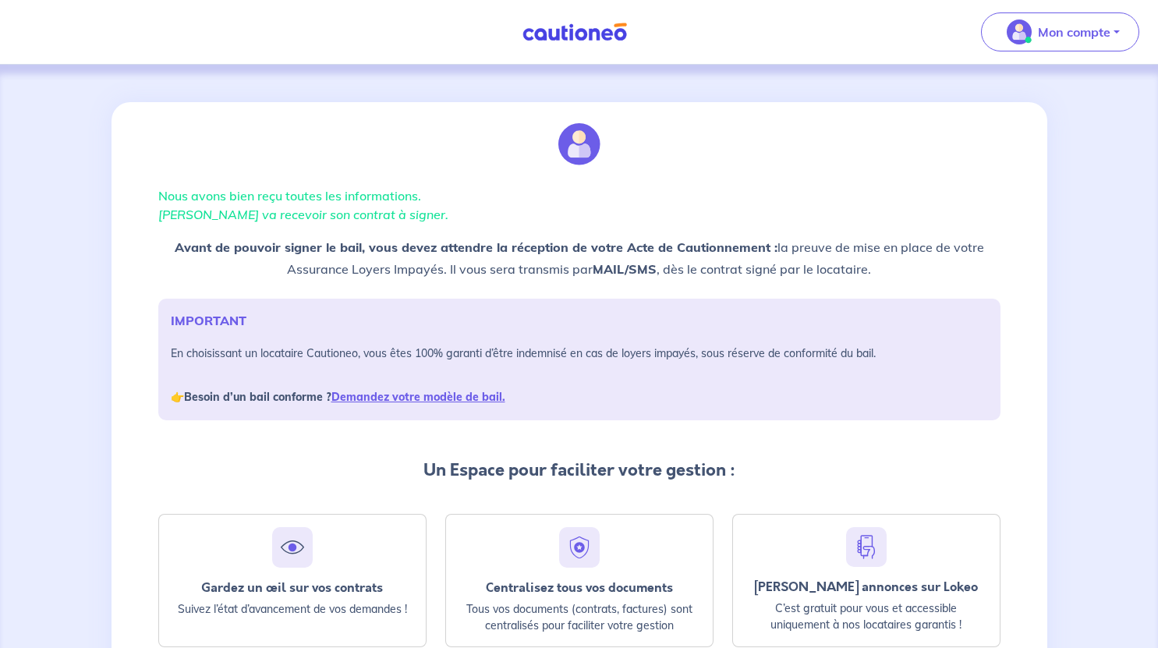
scroll to position [163, 0]
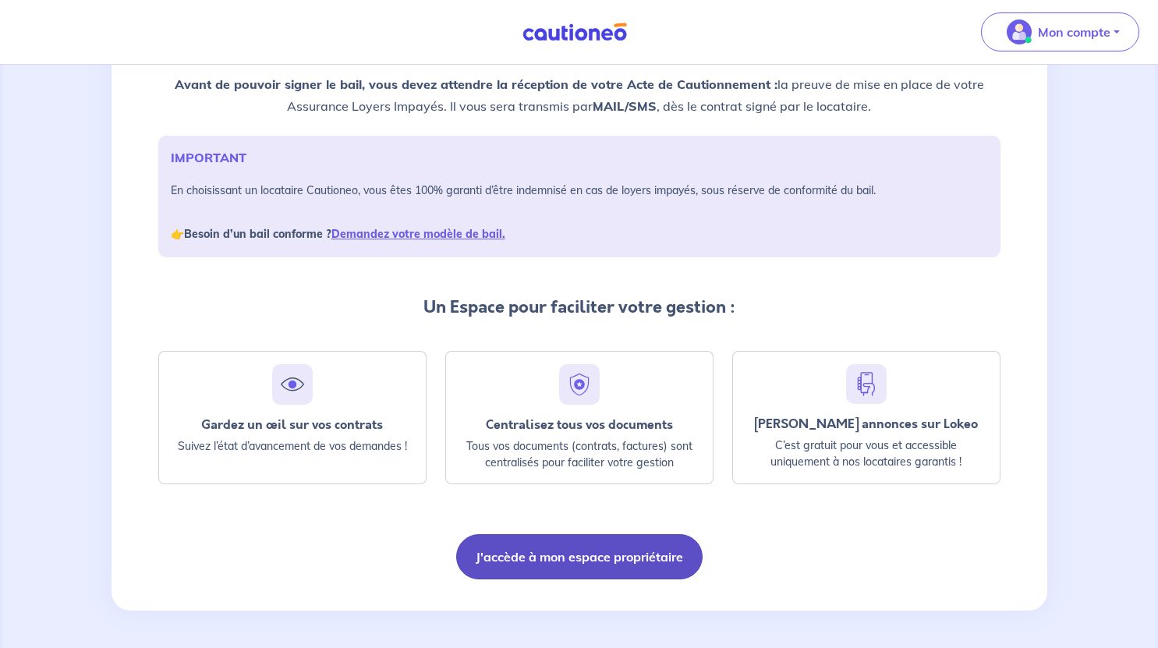
click at [615, 557] on button "J'accède à mon espace propriétaire" at bounding box center [579, 556] width 246 height 45
